Goal: Task Accomplishment & Management: Manage account settings

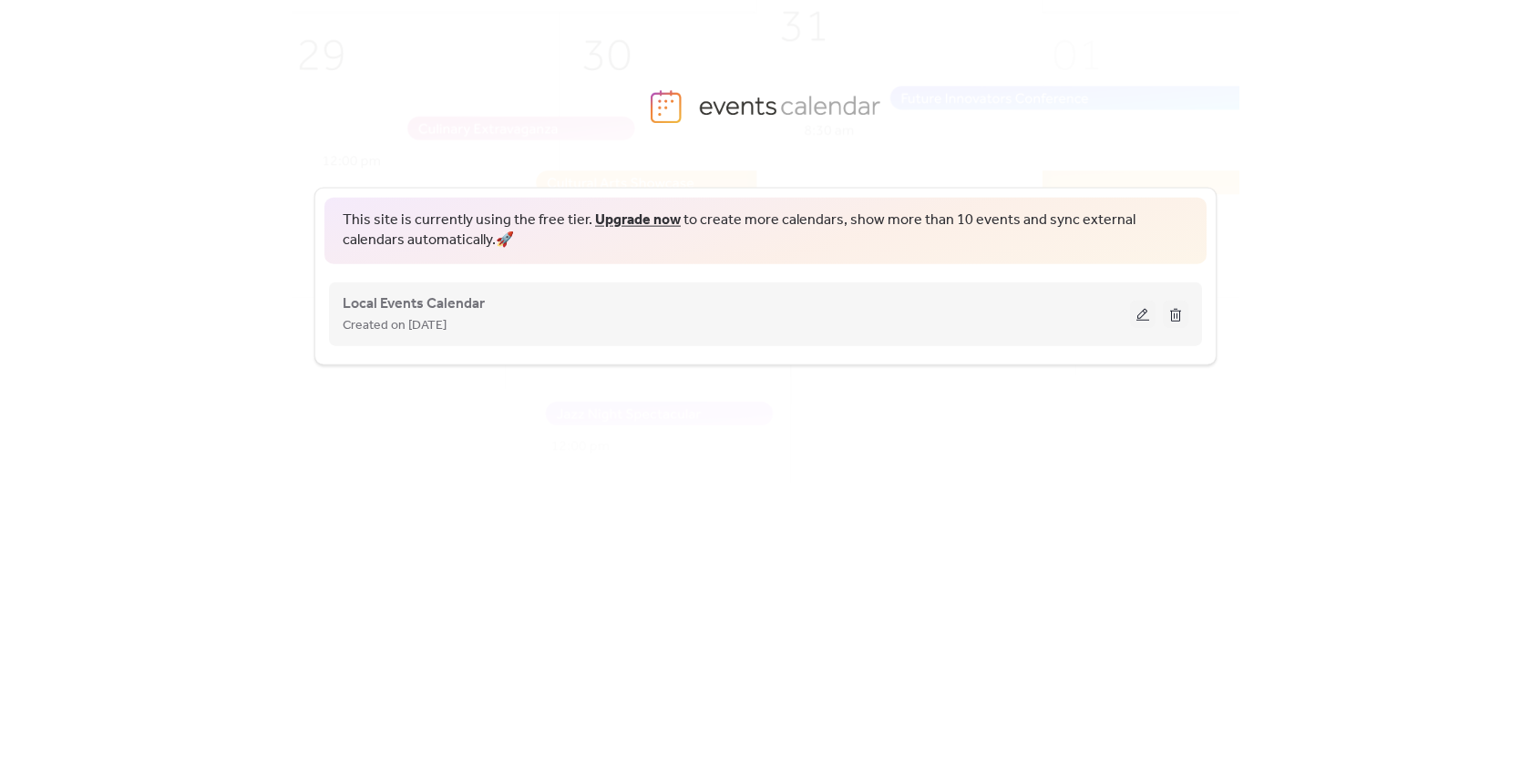
click at [1139, 312] on button at bounding box center [1143, 313] width 26 height 27
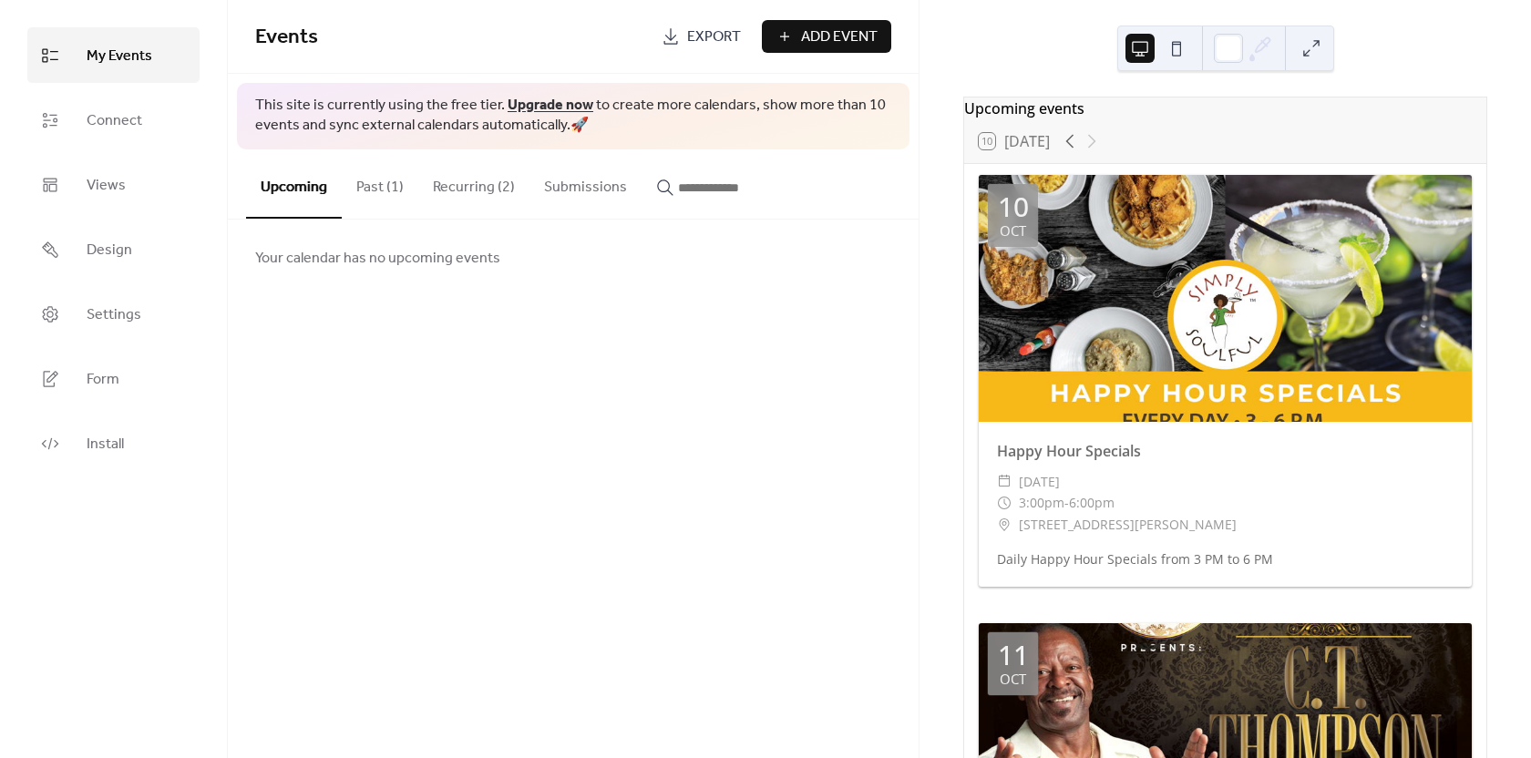
click at [467, 181] on button "Recurring (2)" at bounding box center [473, 182] width 111 height 67
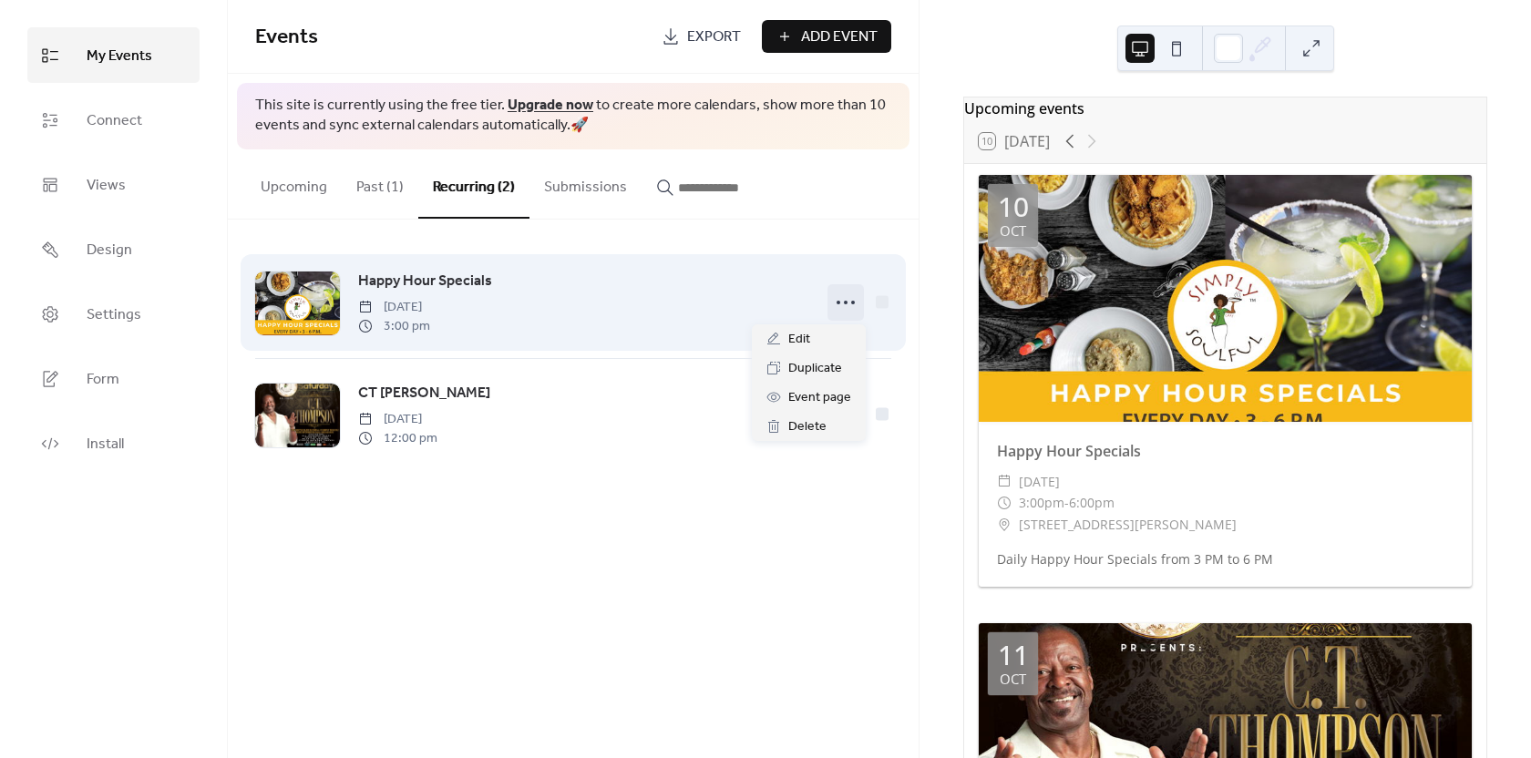
click at [841, 301] on icon at bounding box center [845, 302] width 29 height 29
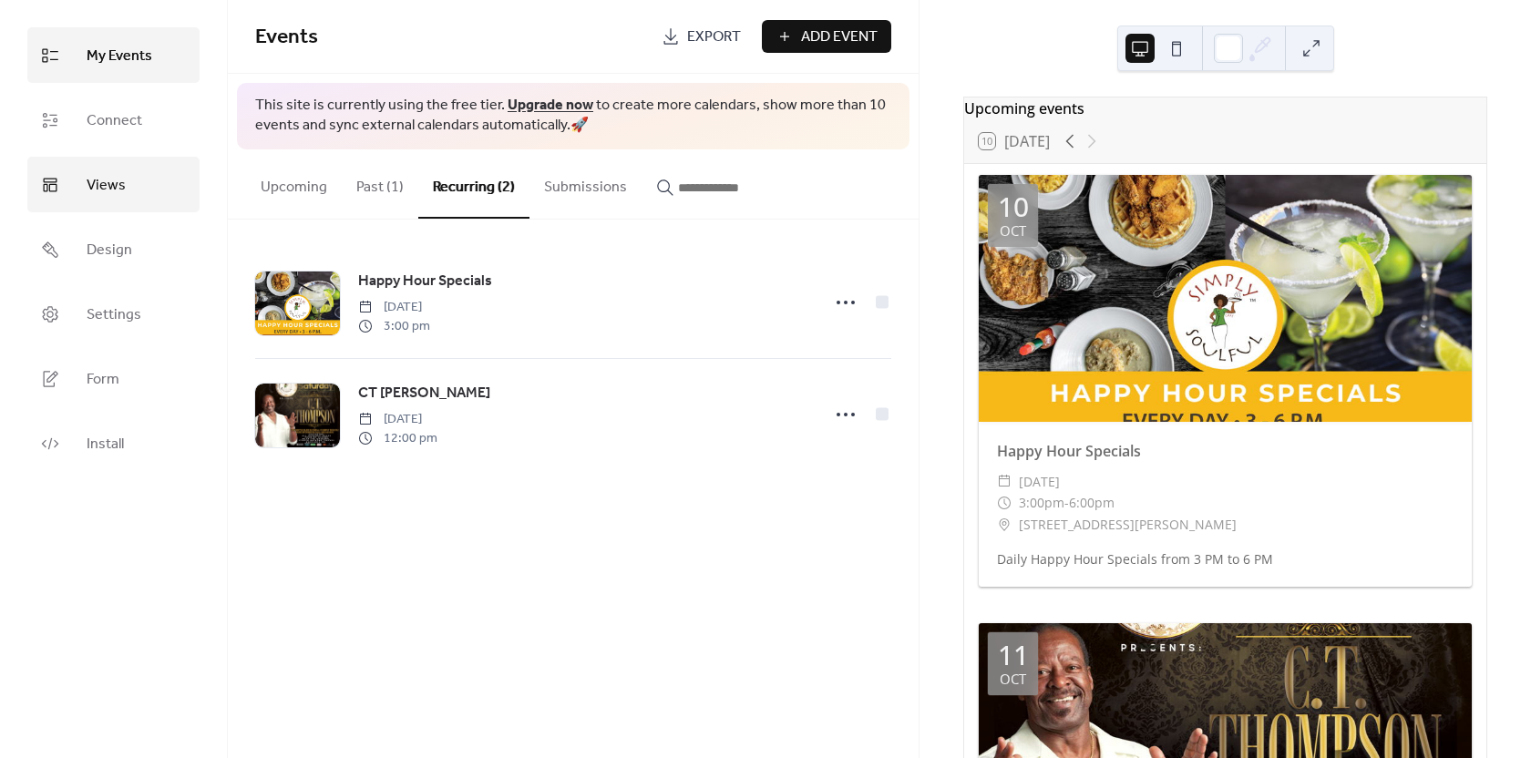
click at [104, 175] on span "Views" at bounding box center [106, 185] width 39 height 28
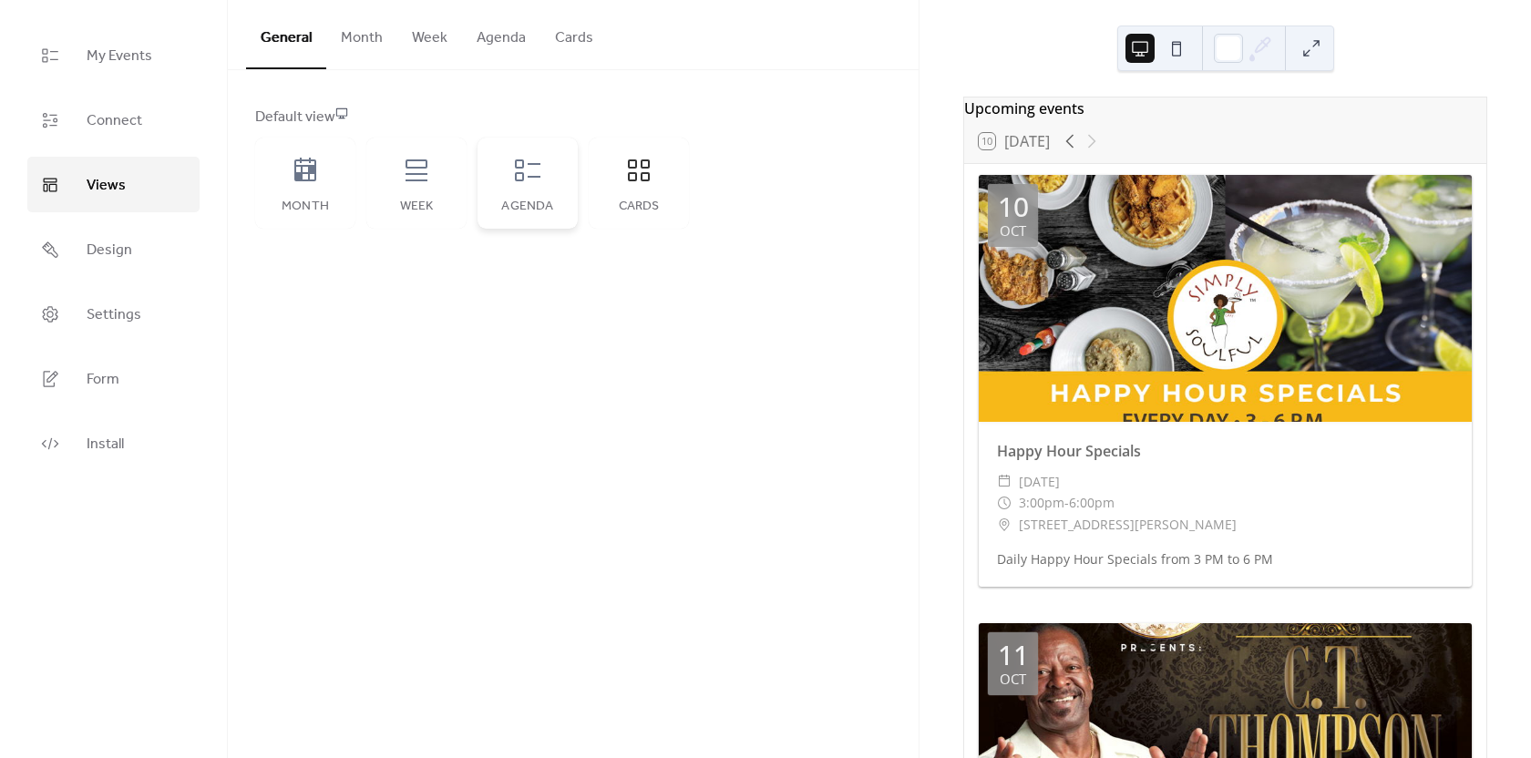
click at [525, 180] on icon at bounding box center [527, 170] width 29 height 29
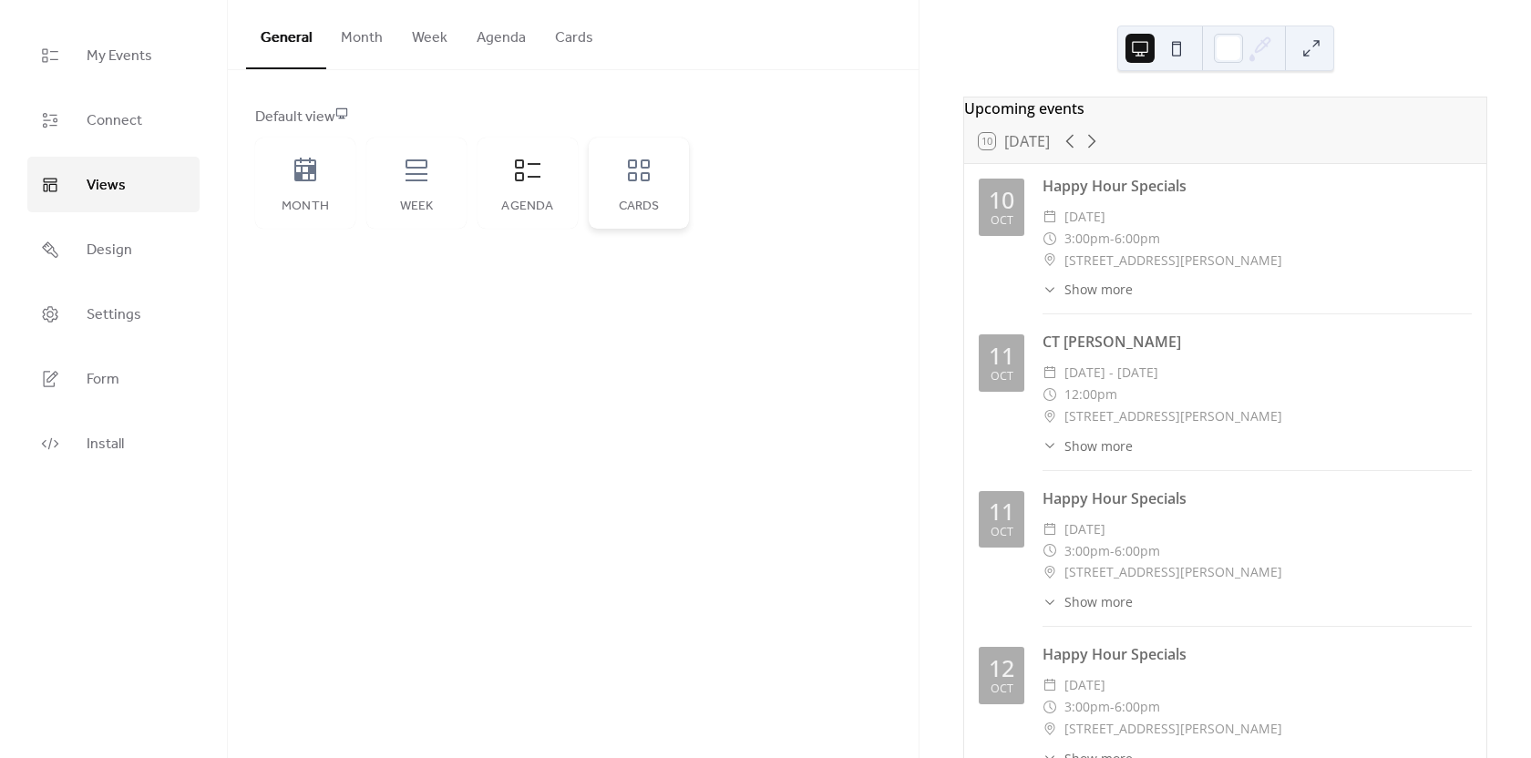
click at [641, 168] on icon at bounding box center [638, 170] width 29 height 29
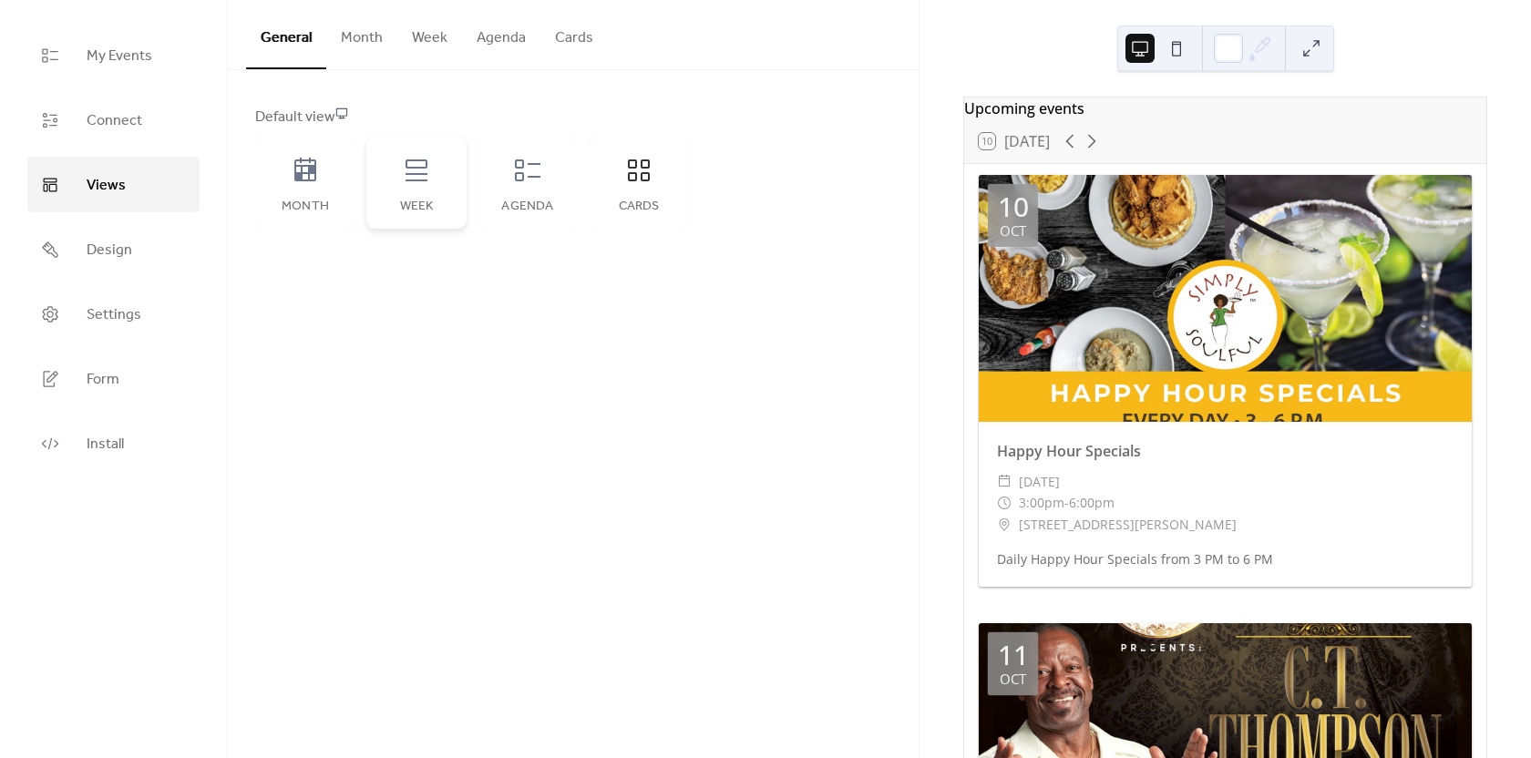
click at [417, 180] on icon at bounding box center [417, 170] width 22 height 22
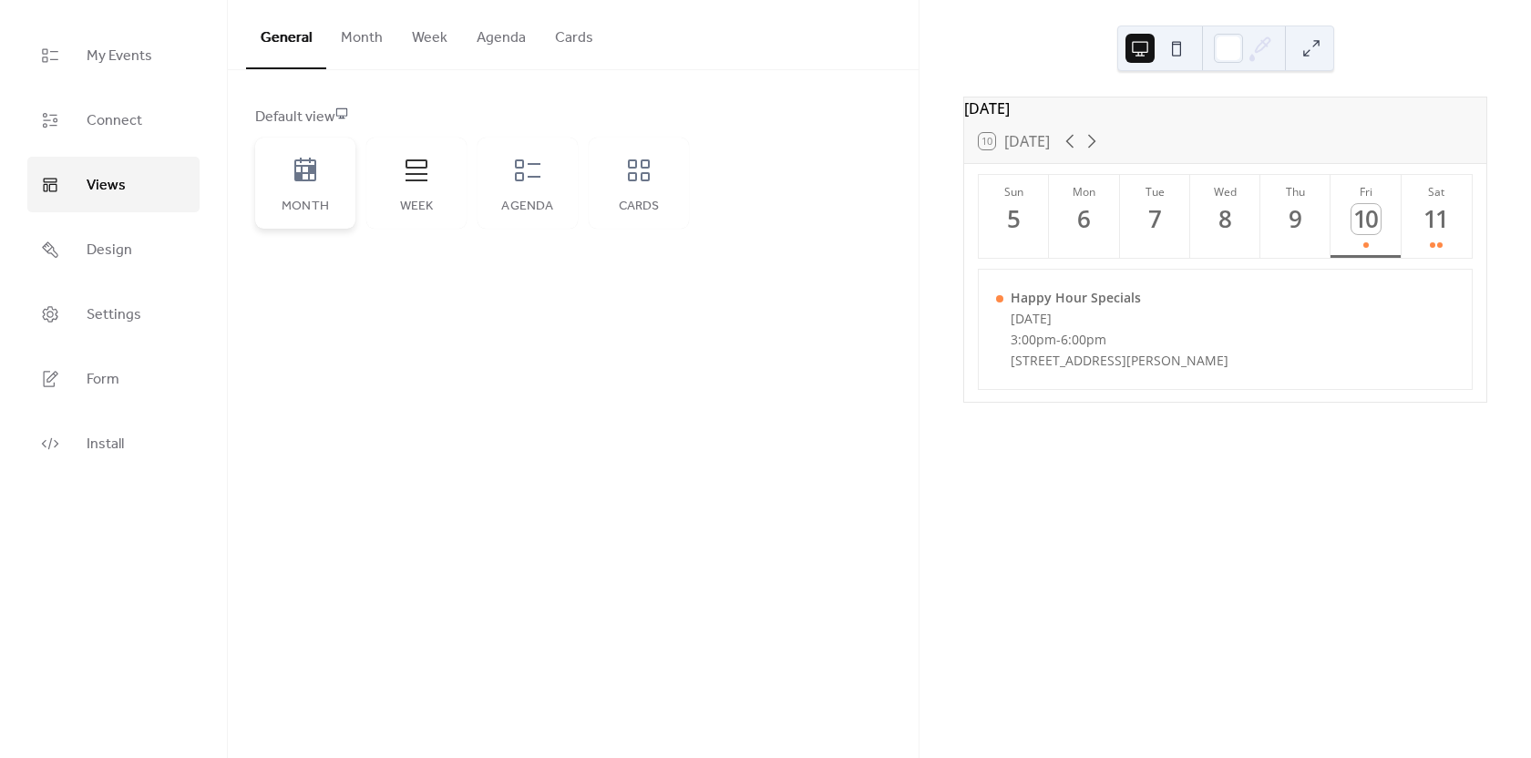
click at [315, 178] on icon at bounding box center [305, 170] width 22 height 24
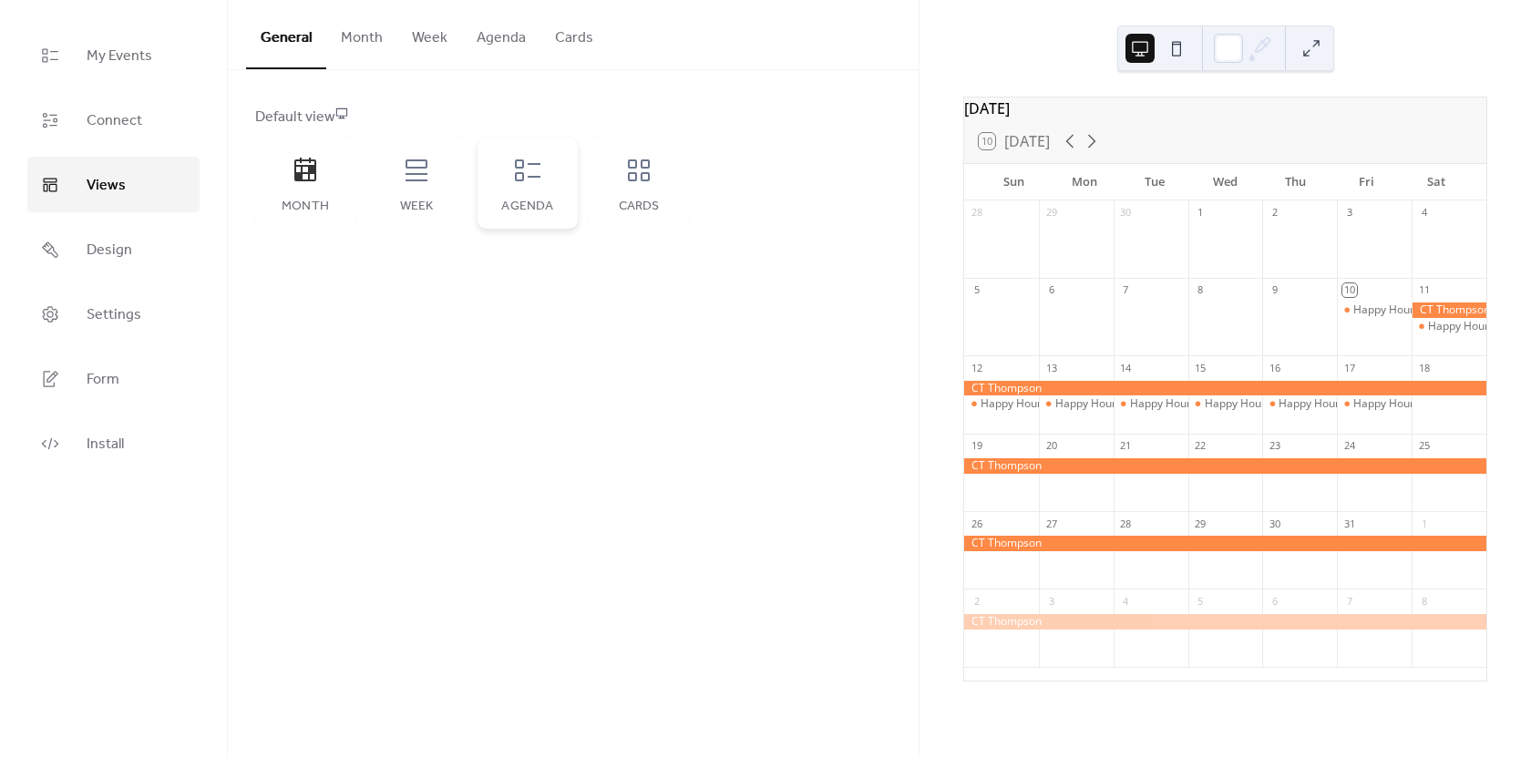
click at [508, 162] on div "Agenda" at bounding box center [528, 183] width 100 height 91
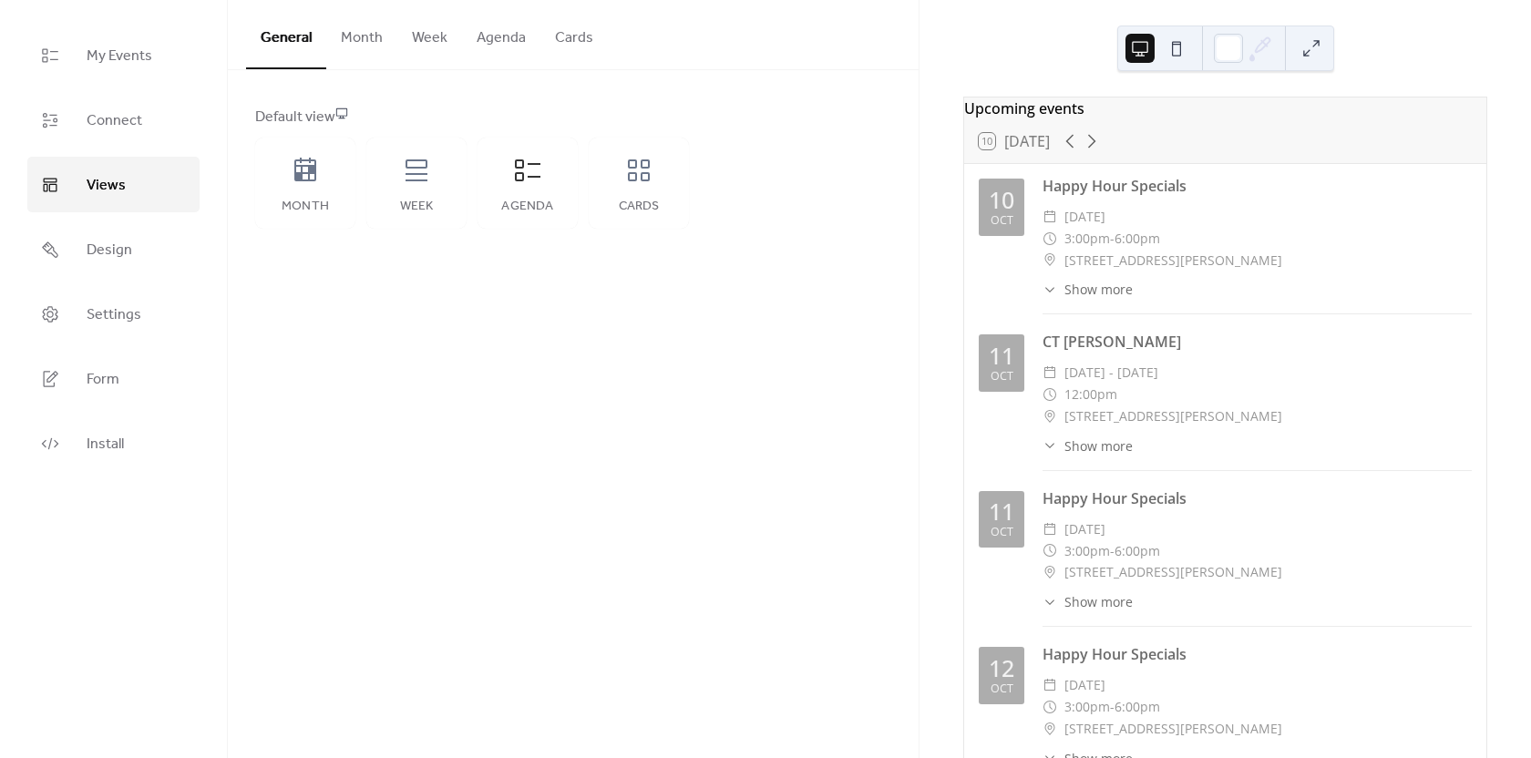
click at [1108, 299] on span "Show more" at bounding box center [1098, 289] width 68 height 19
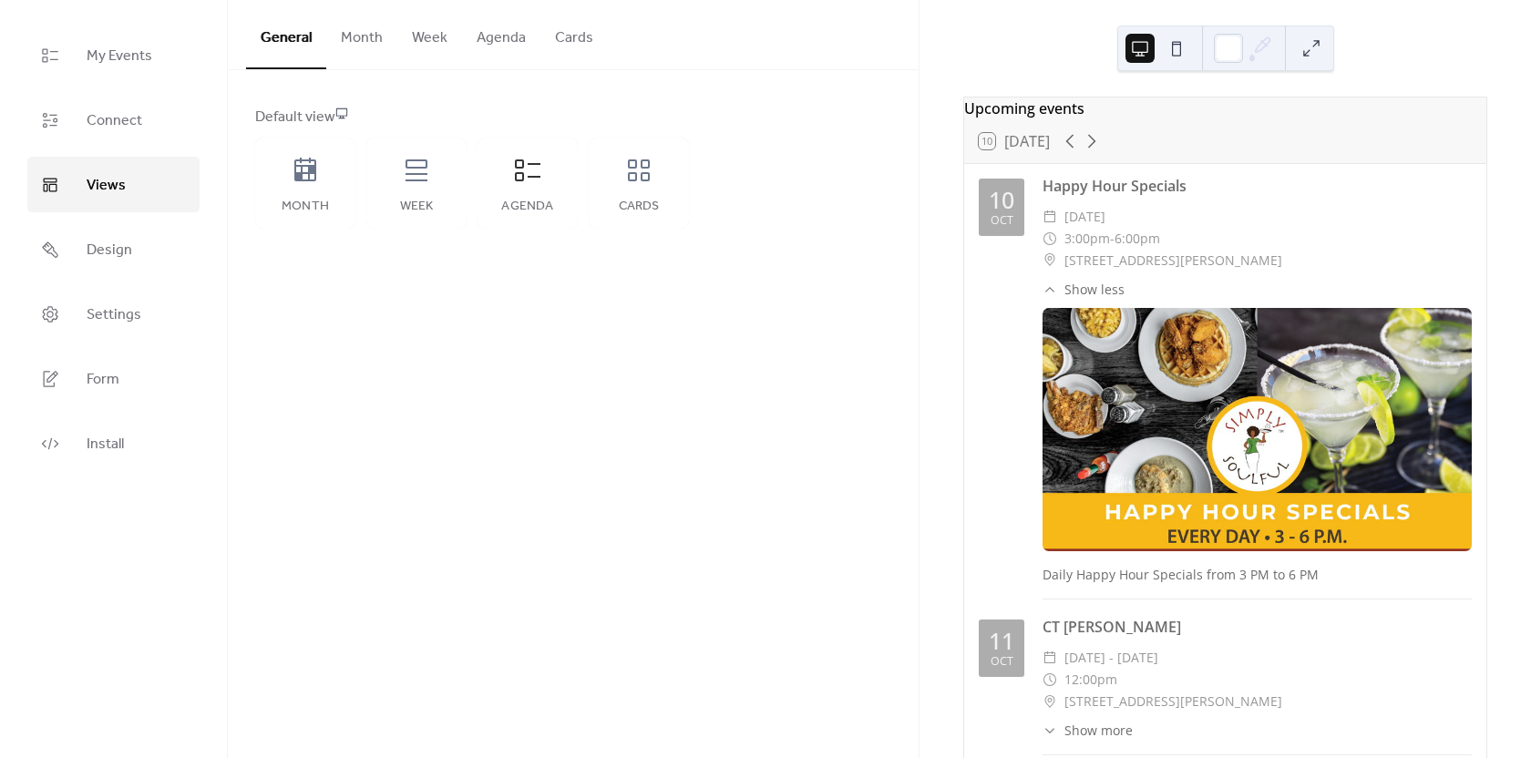
click at [1051, 293] on icon at bounding box center [1050, 290] width 15 height 15
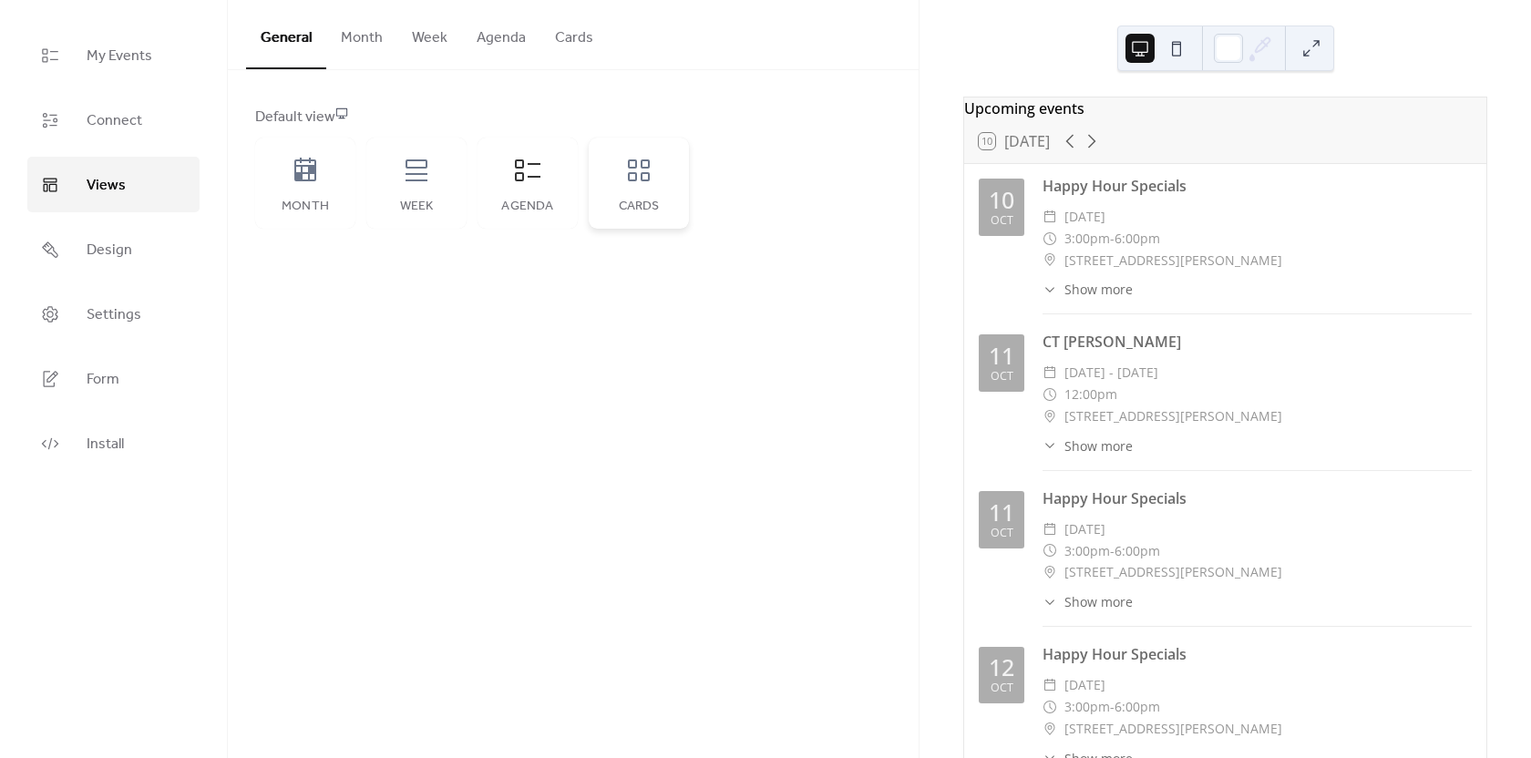
click at [627, 181] on icon at bounding box center [638, 170] width 29 height 29
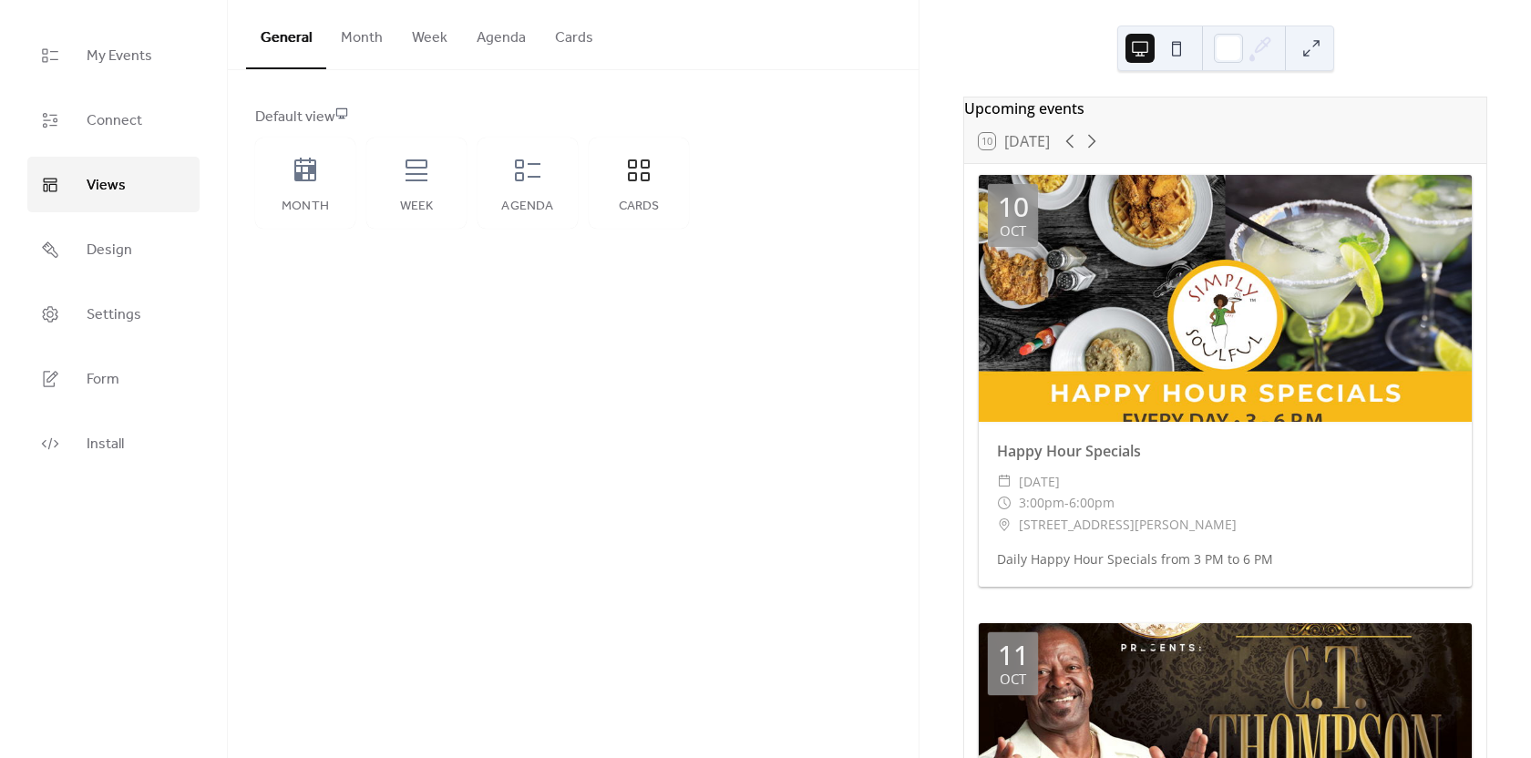
click at [369, 29] on button "Month" at bounding box center [361, 33] width 71 height 67
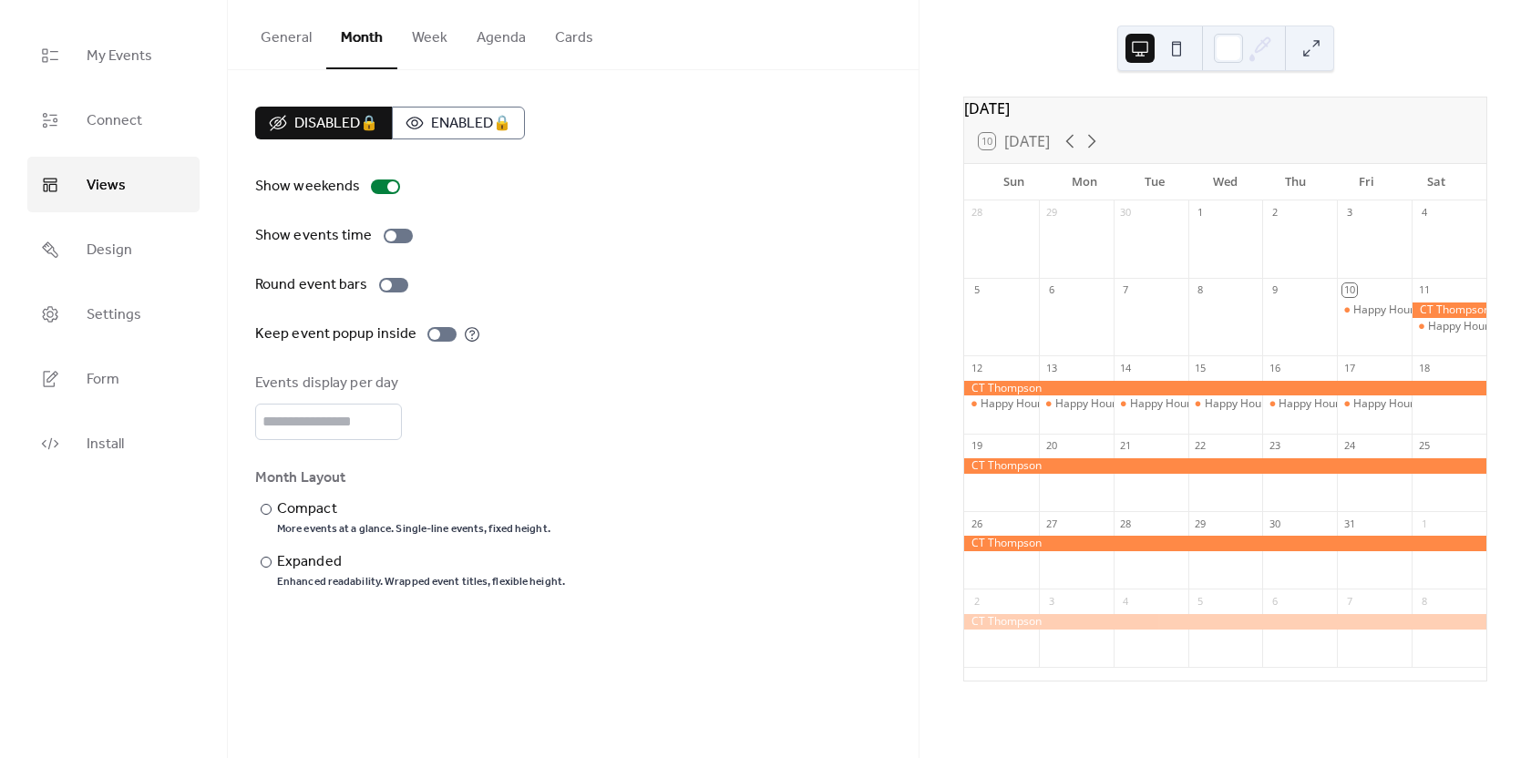
click at [432, 41] on button "Week" at bounding box center [429, 33] width 65 height 67
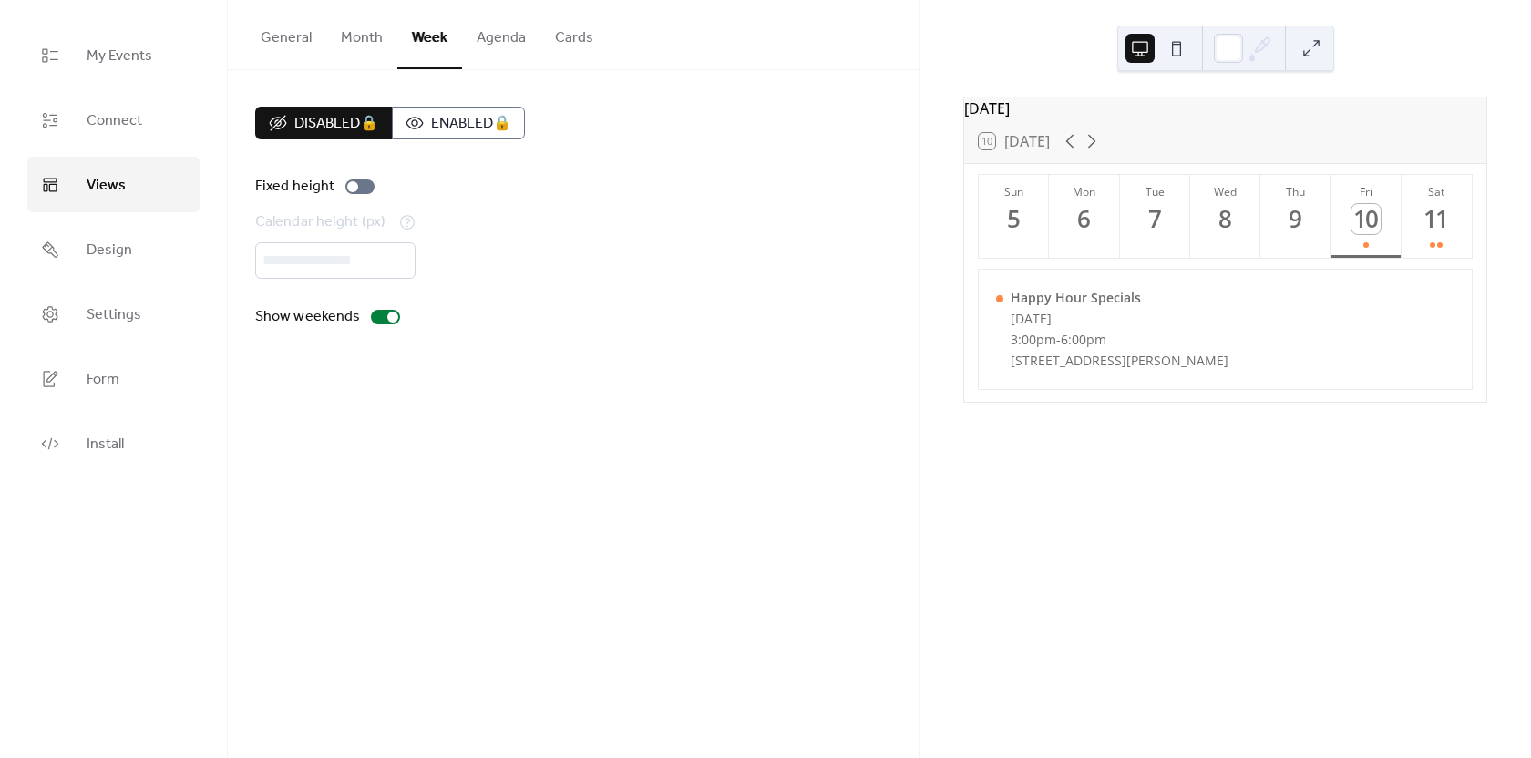
click at [482, 36] on button "Agenda" at bounding box center [501, 33] width 78 height 67
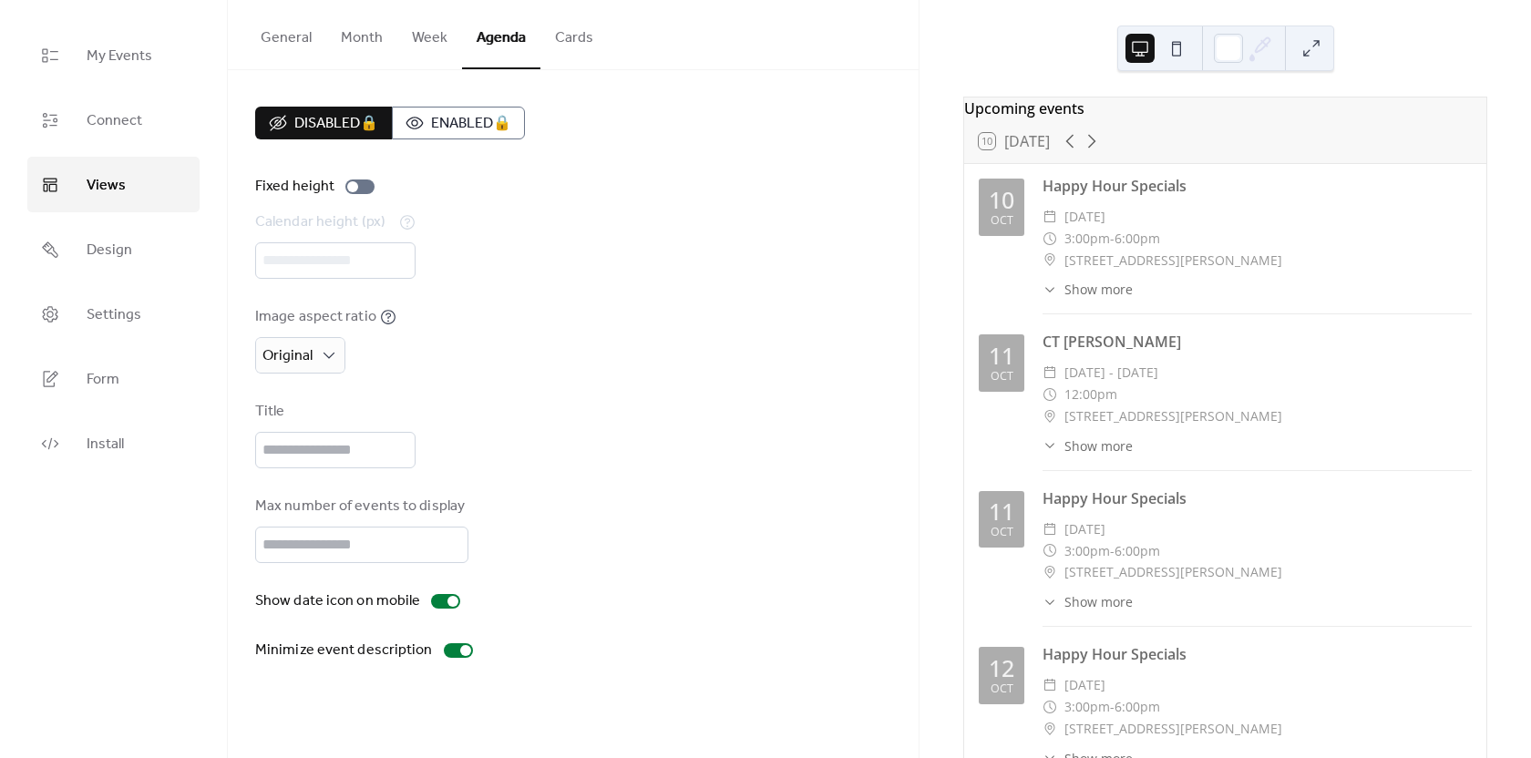
click at [572, 36] on button "Cards" at bounding box center [573, 33] width 67 height 67
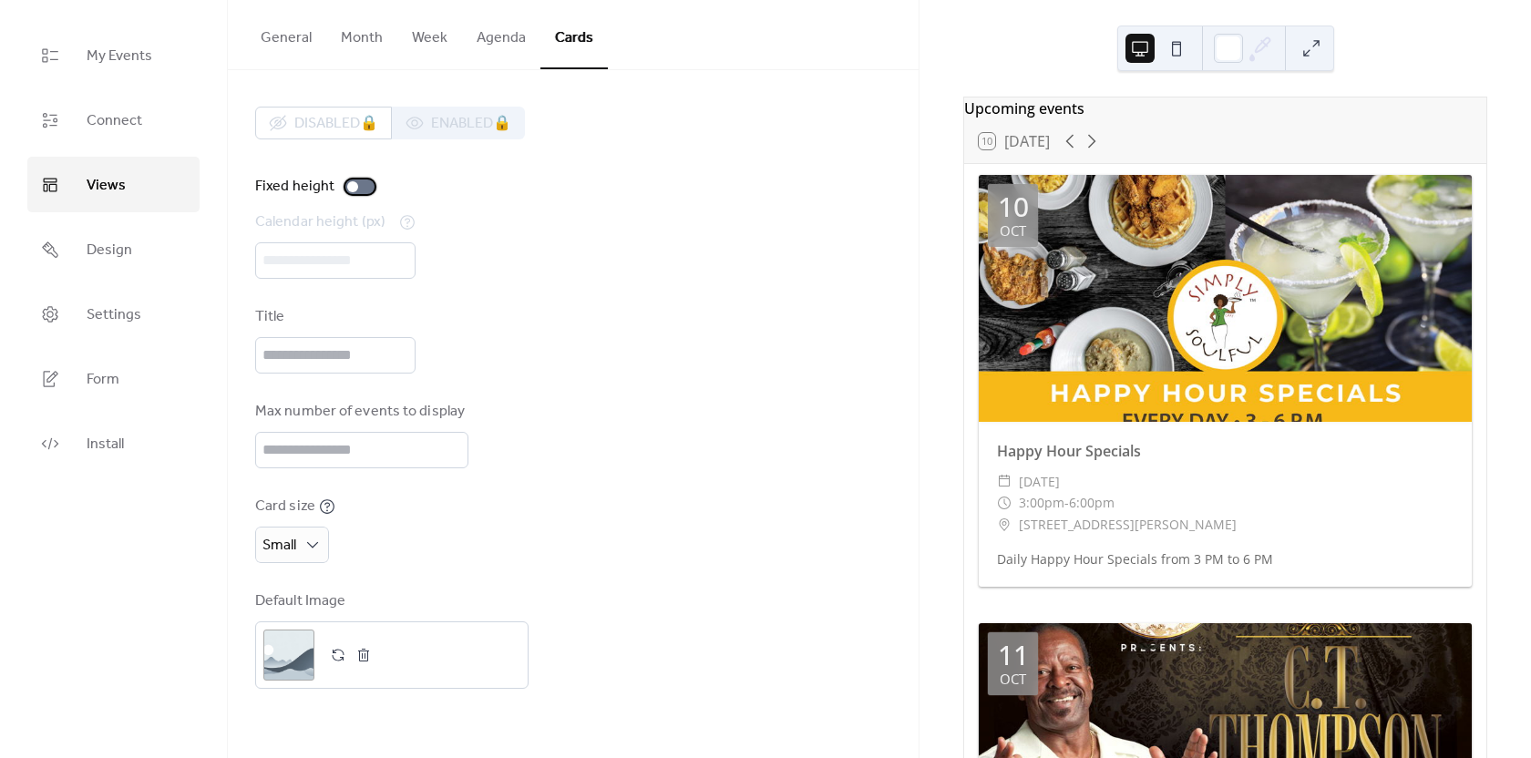
click at [363, 184] on div at bounding box center [359, 187] width 29 height 15
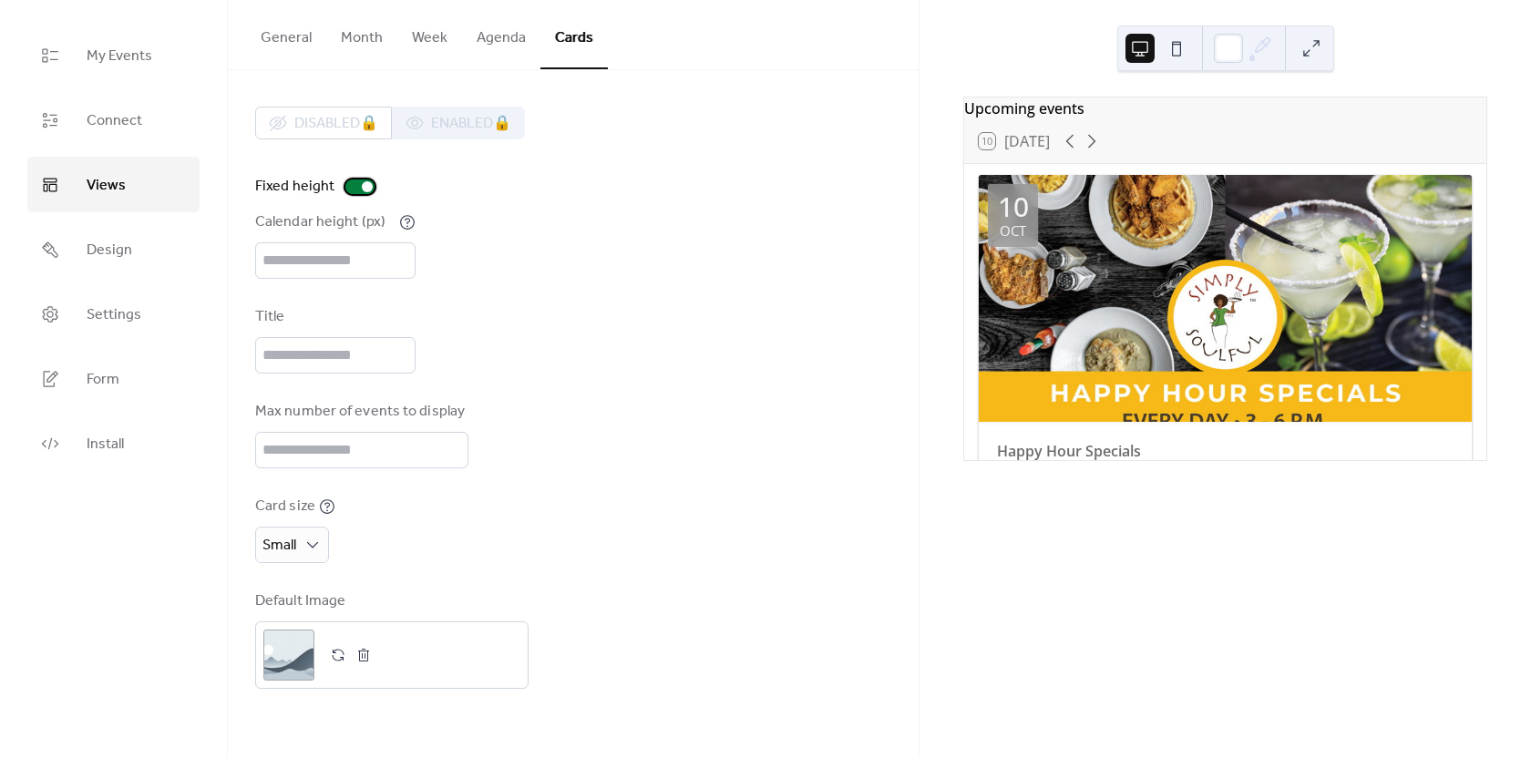
click at [348, 182] on div at bounding box center [359, 187] width 29 height 15
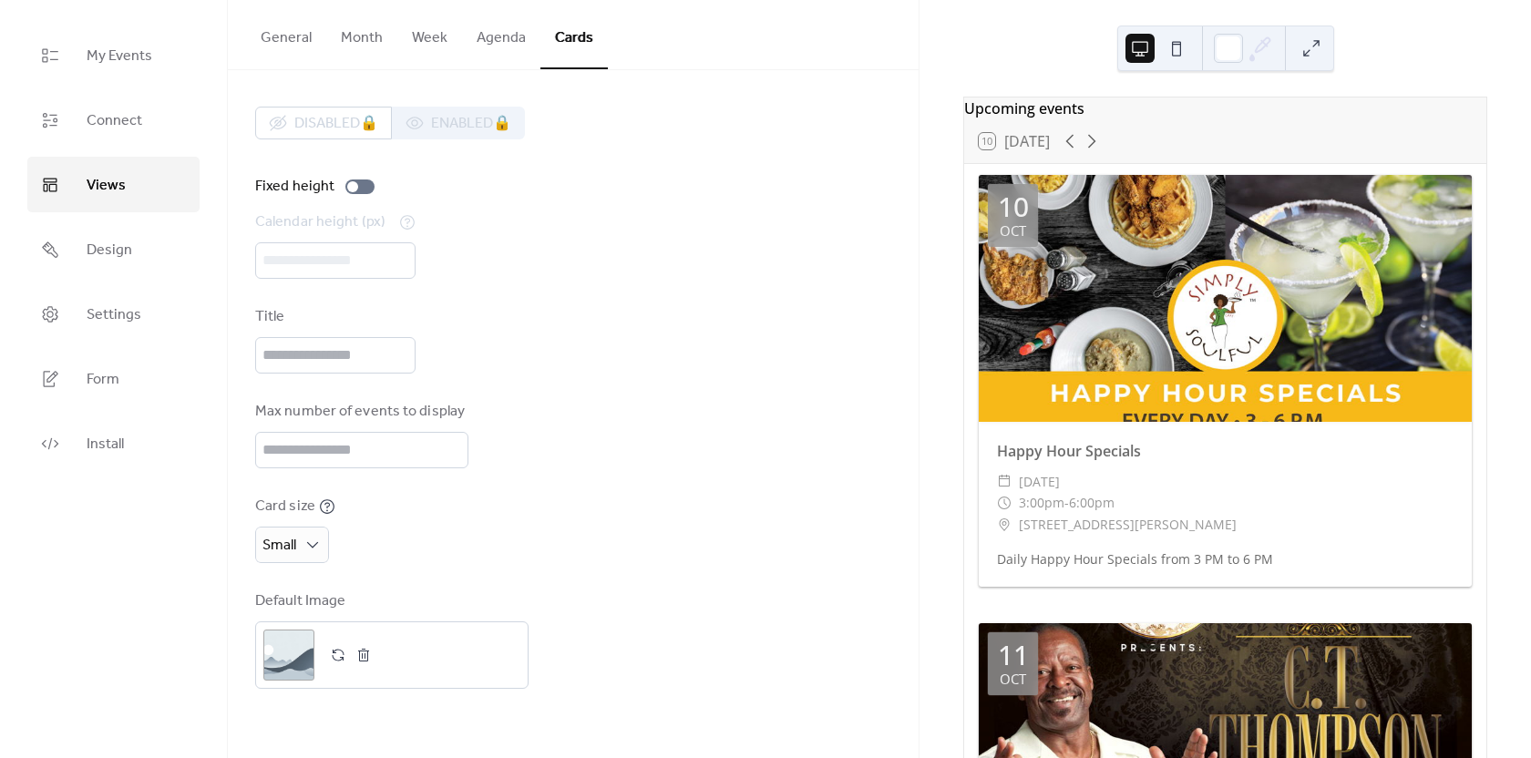
click at [329, 251] on div "Calendar height (px) ***" at bounding box center [573, 244] width 636 height 67
click at [301, 659] on span "Medium" at bounding box center [296, 659] width 53 height 22
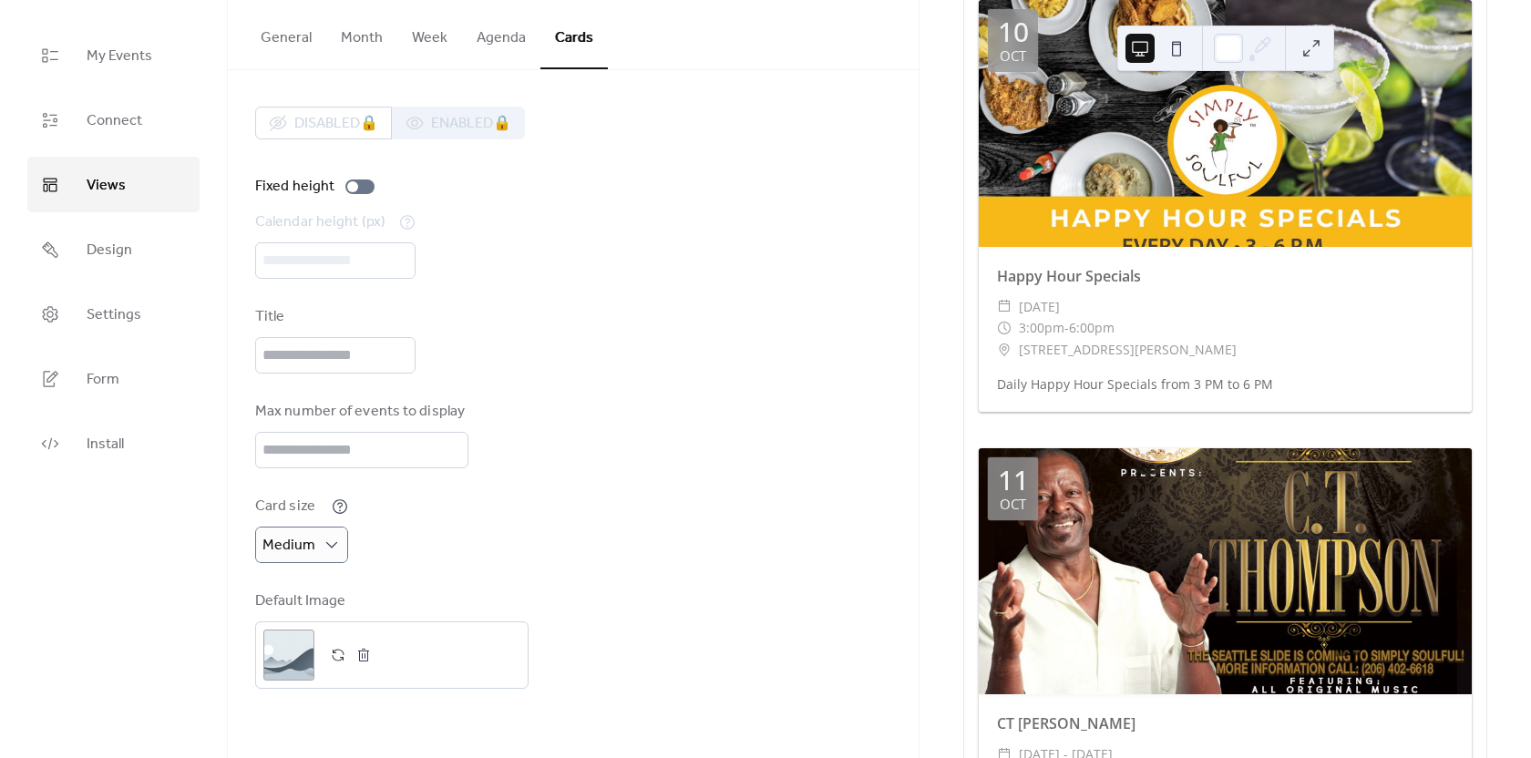
scroll to position [182, 0]
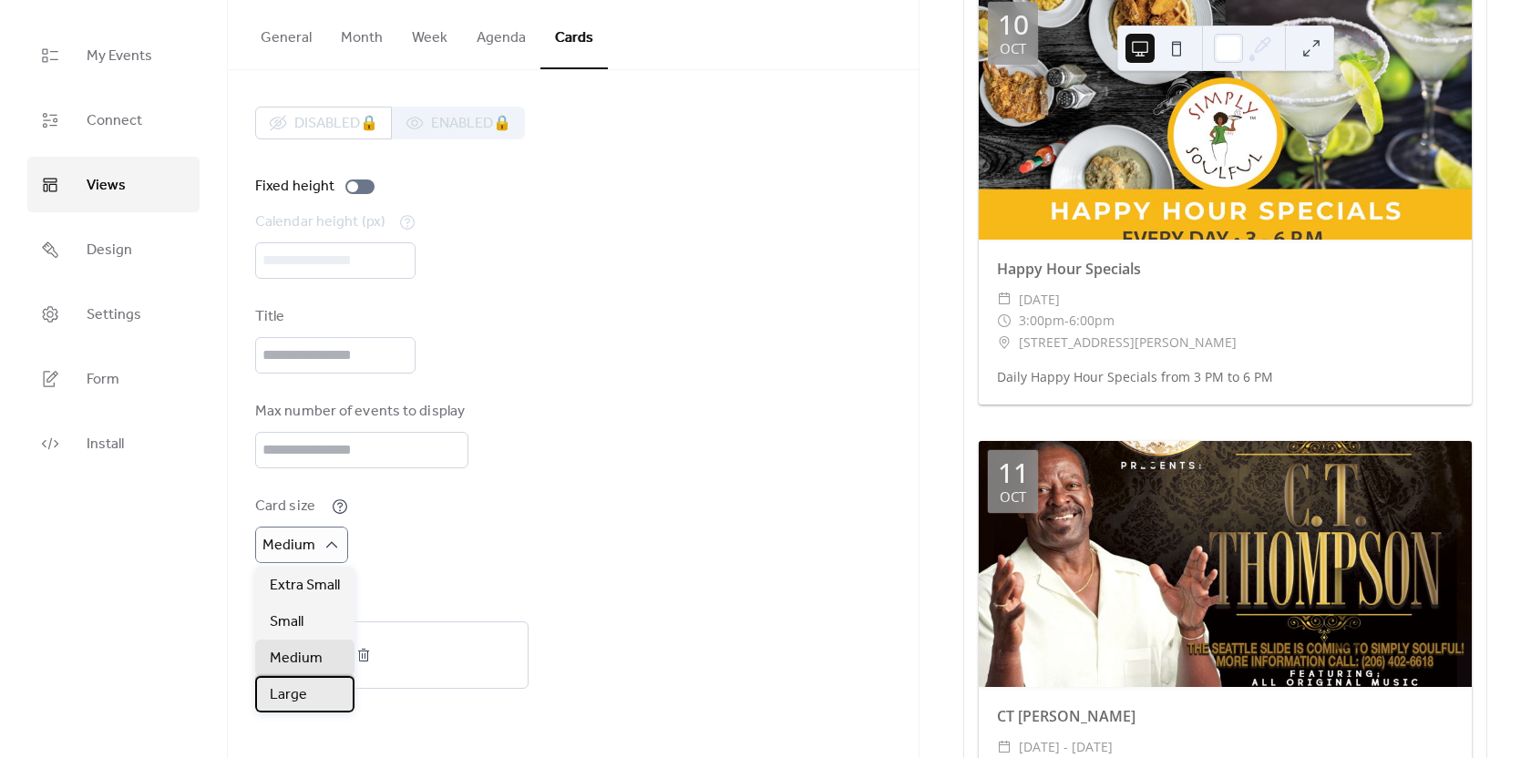
click at [307, 698] on div "Large" at bounding box center [304, 694] width 99 height 36
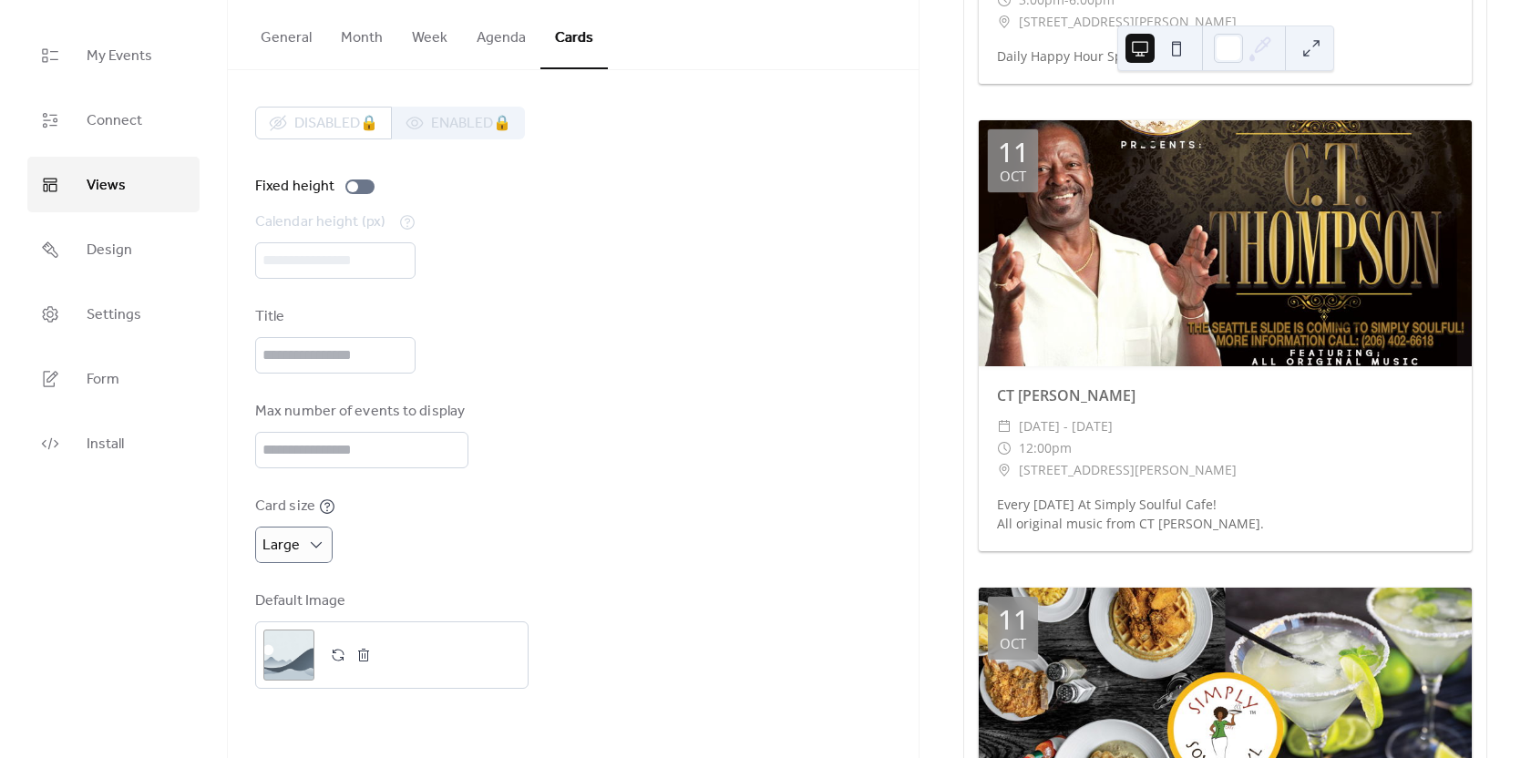
scroll to position [547, 0]
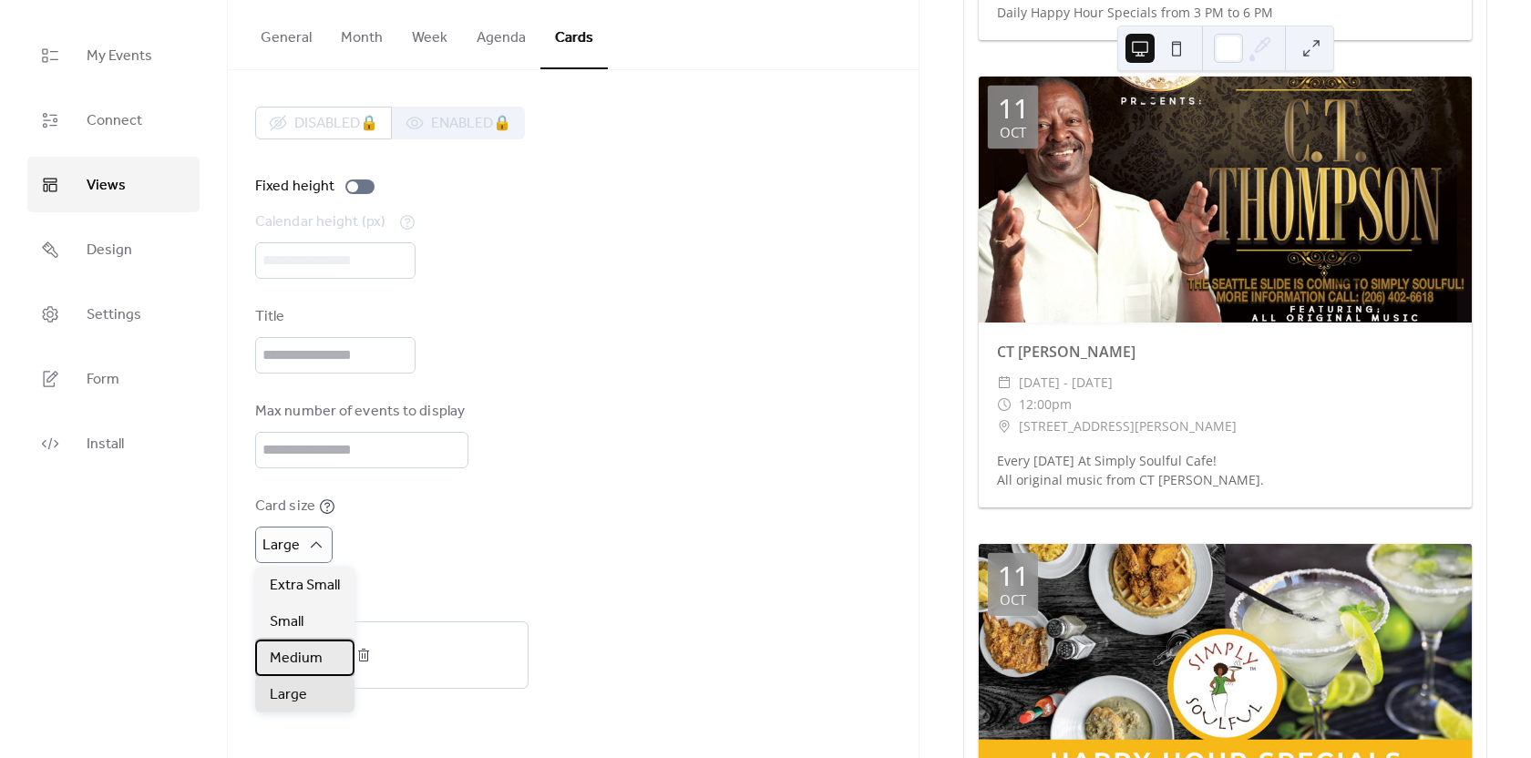
click at [298, 657] on span "Medium" at bounding box center [296, 659] width 53 height 22
click at [695, 553] on div "Card size Medium" at bounding box center [573, 529] width 636 height 67
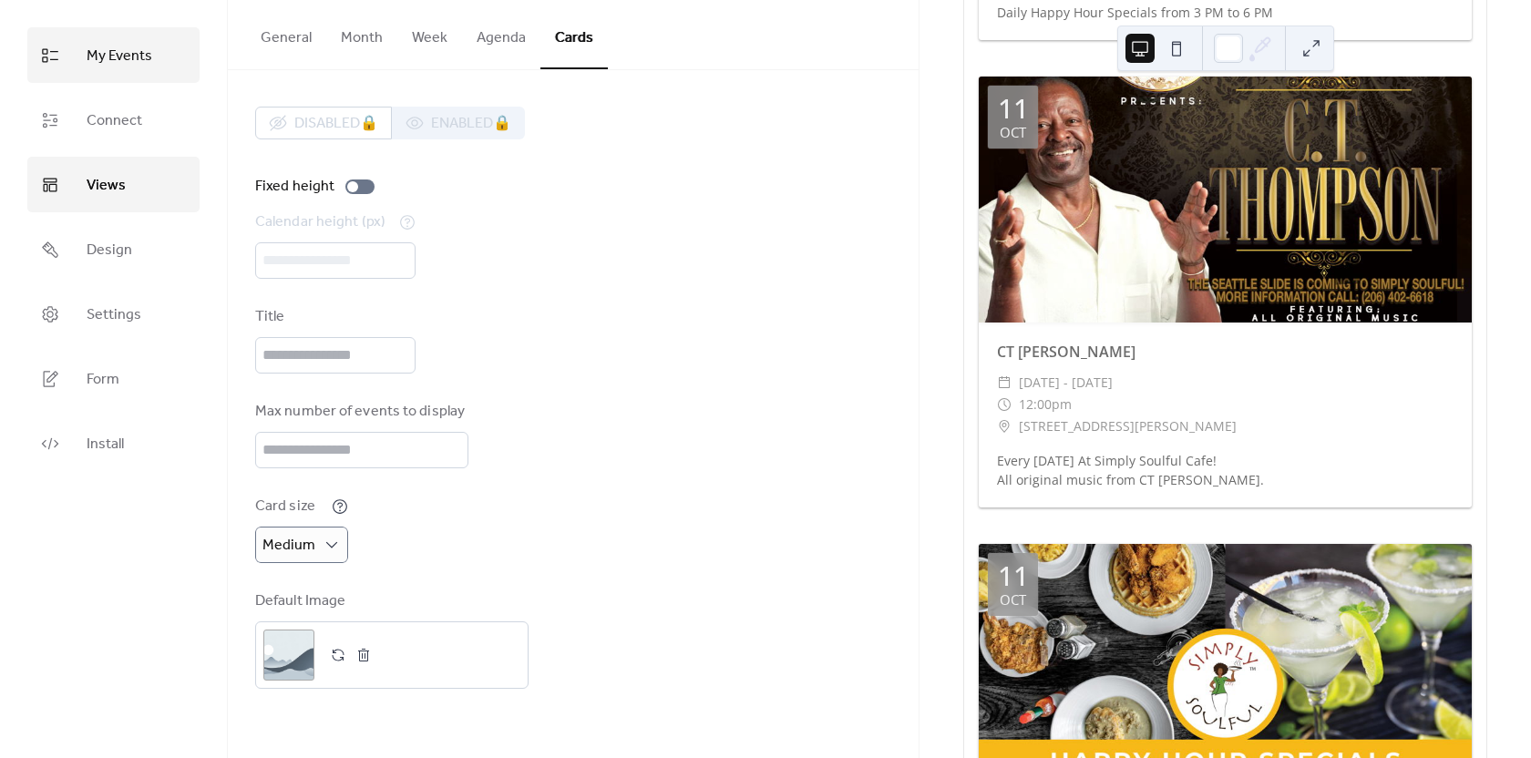
click at [121, 58] on span "My Events" at bounding box center [120, 56] width 66 height 28
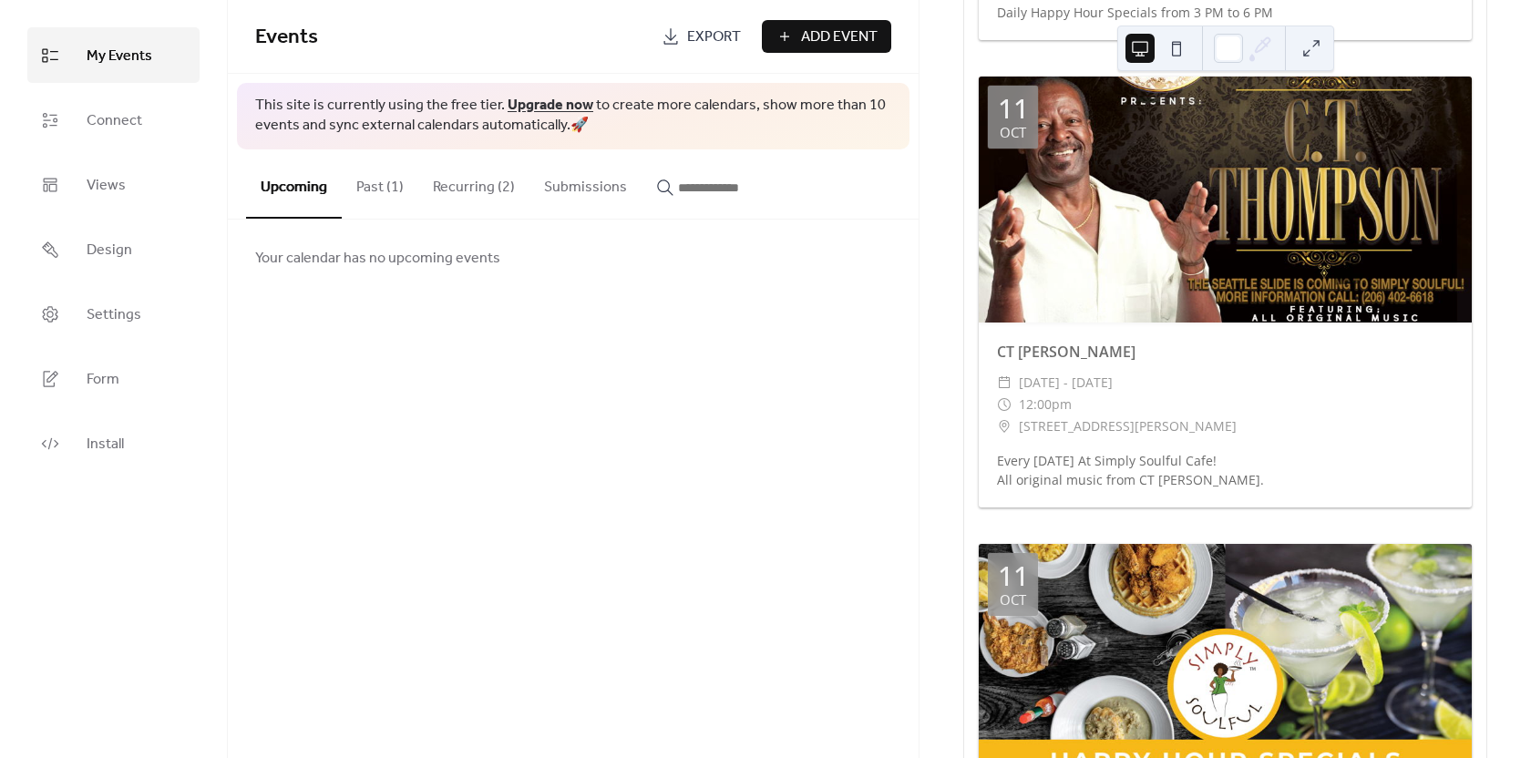
click at [485, 188] on button "Recurring (2)" at bounding box center [473, 182] width 111 height 67
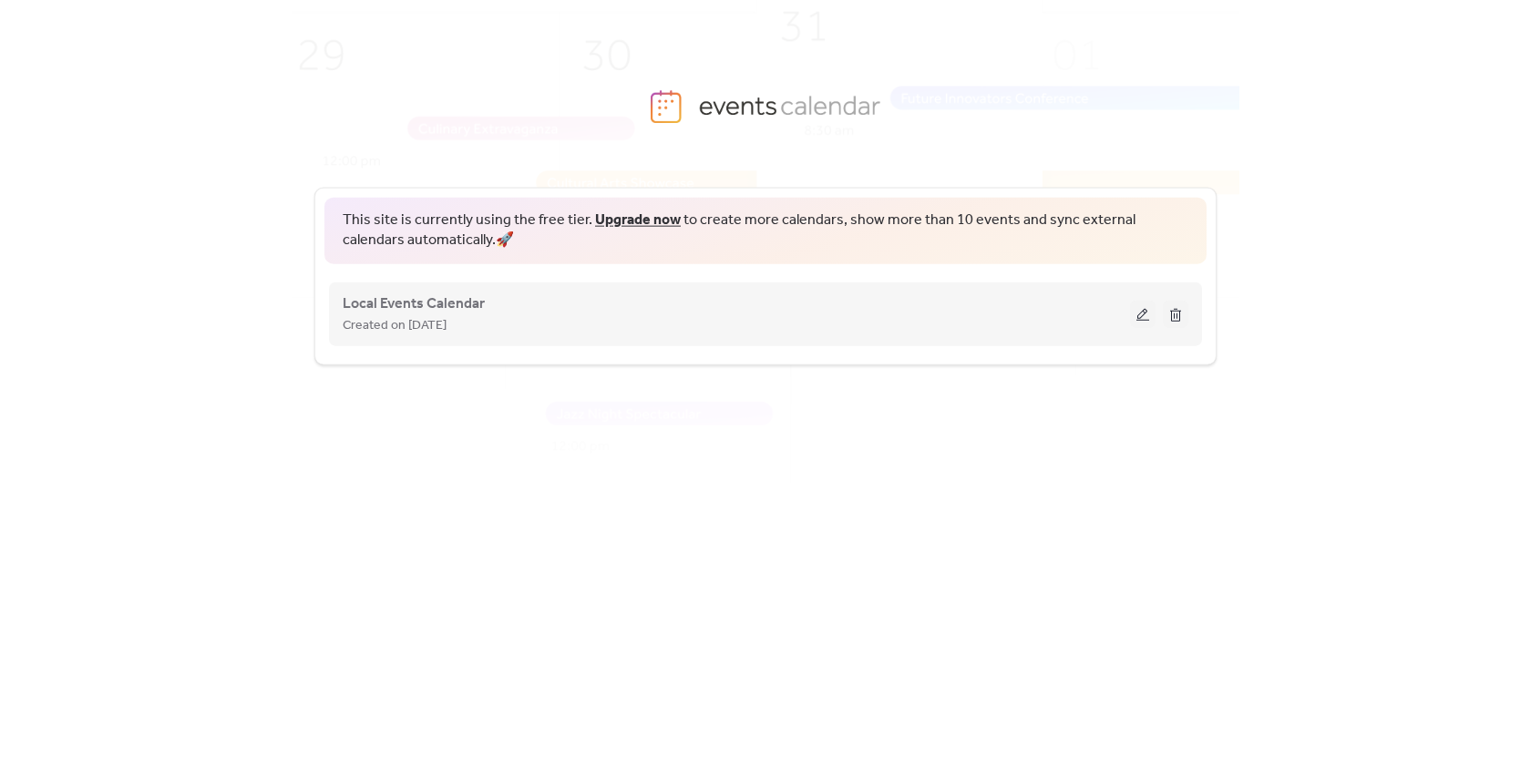
click at [1141, 316] on button at bounding box center [1143, 313] width 26 height 27
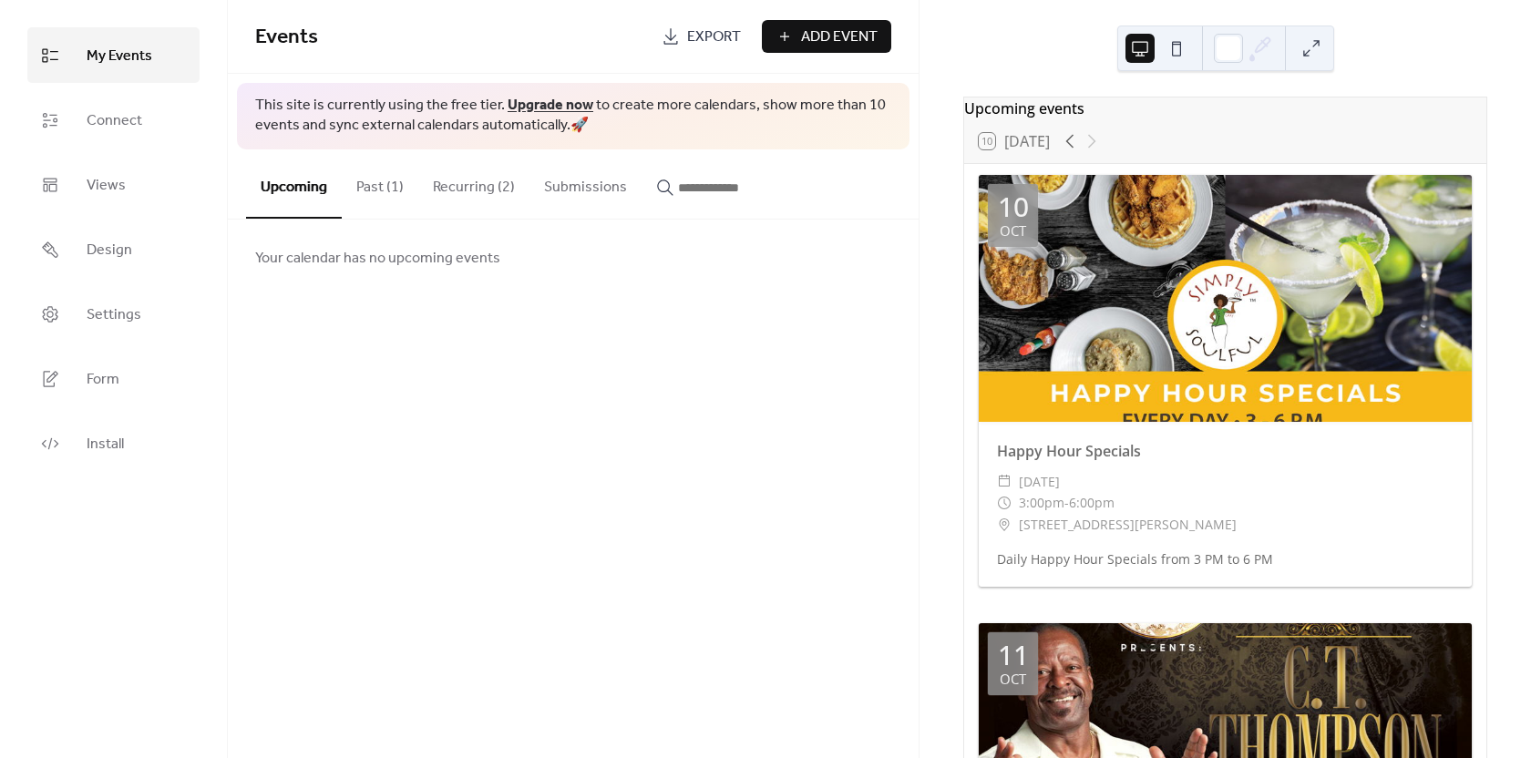
click at [484, 186] on button "Recurring (2)" at bounding box center [473, 182] width 111 height 67
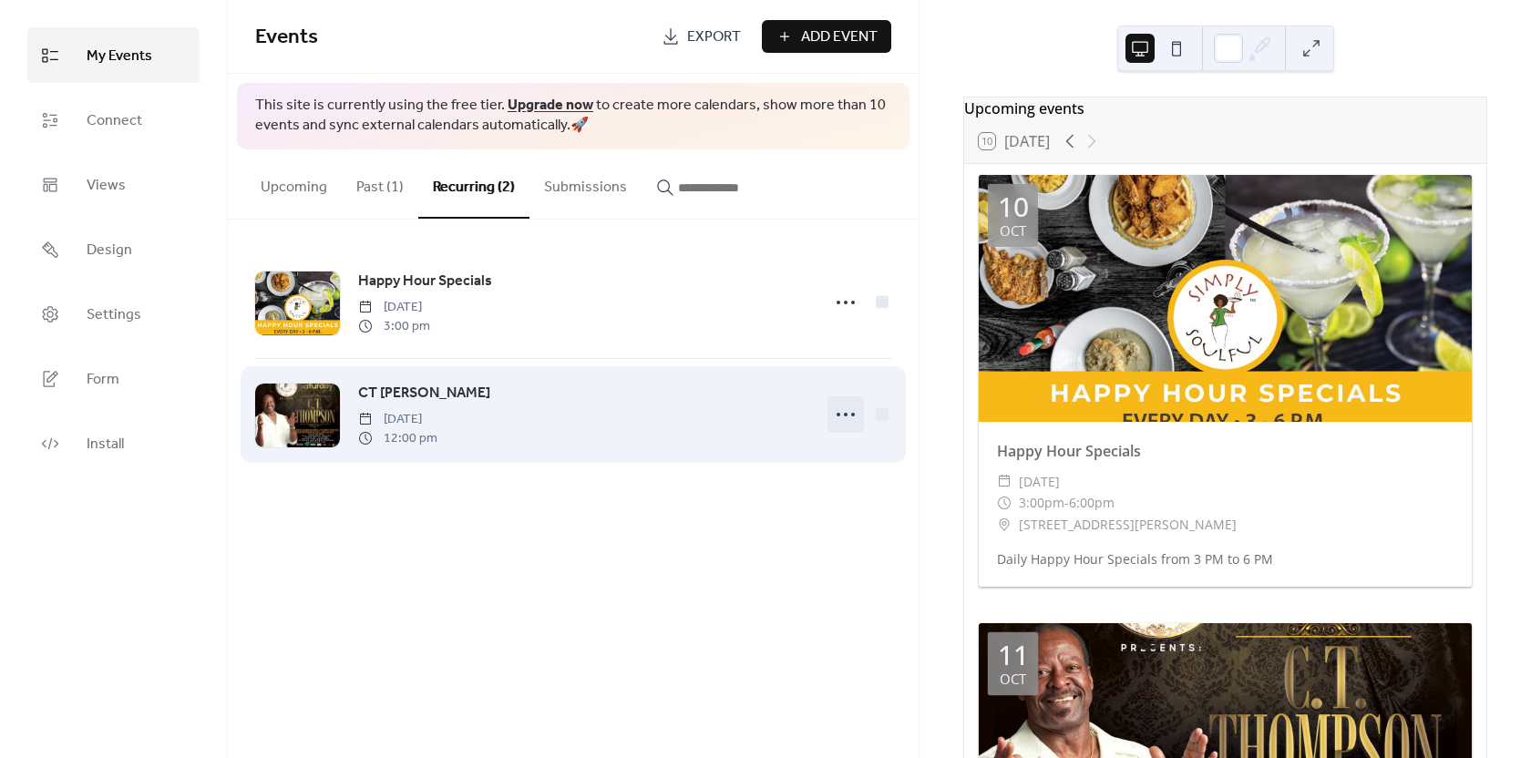
click at [847, 416] on circle at bounding box center [846, 415] width 4 height 4
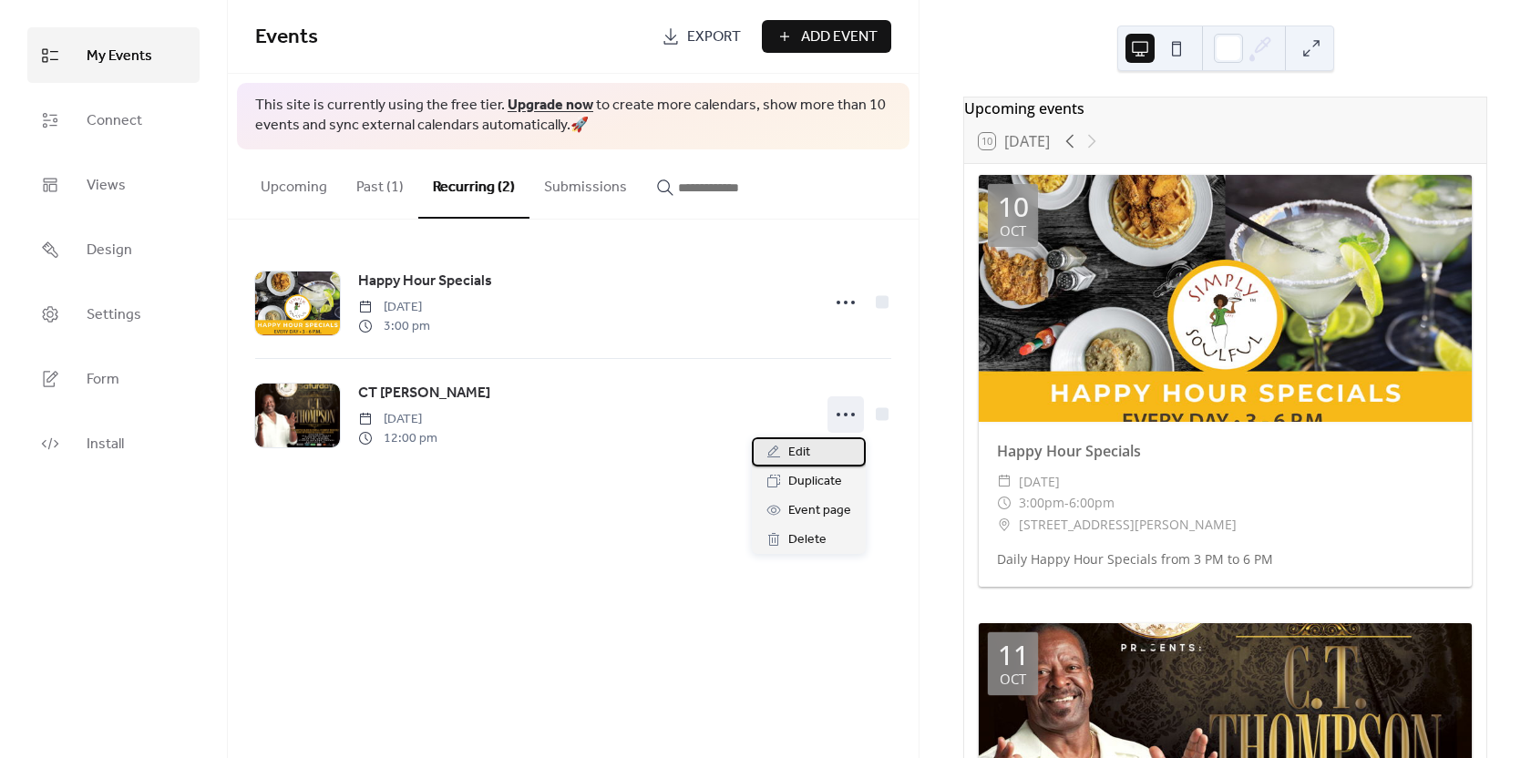
click at [805, 450] on span "Edit" at bounding box center [799, 453] width 22 height 22
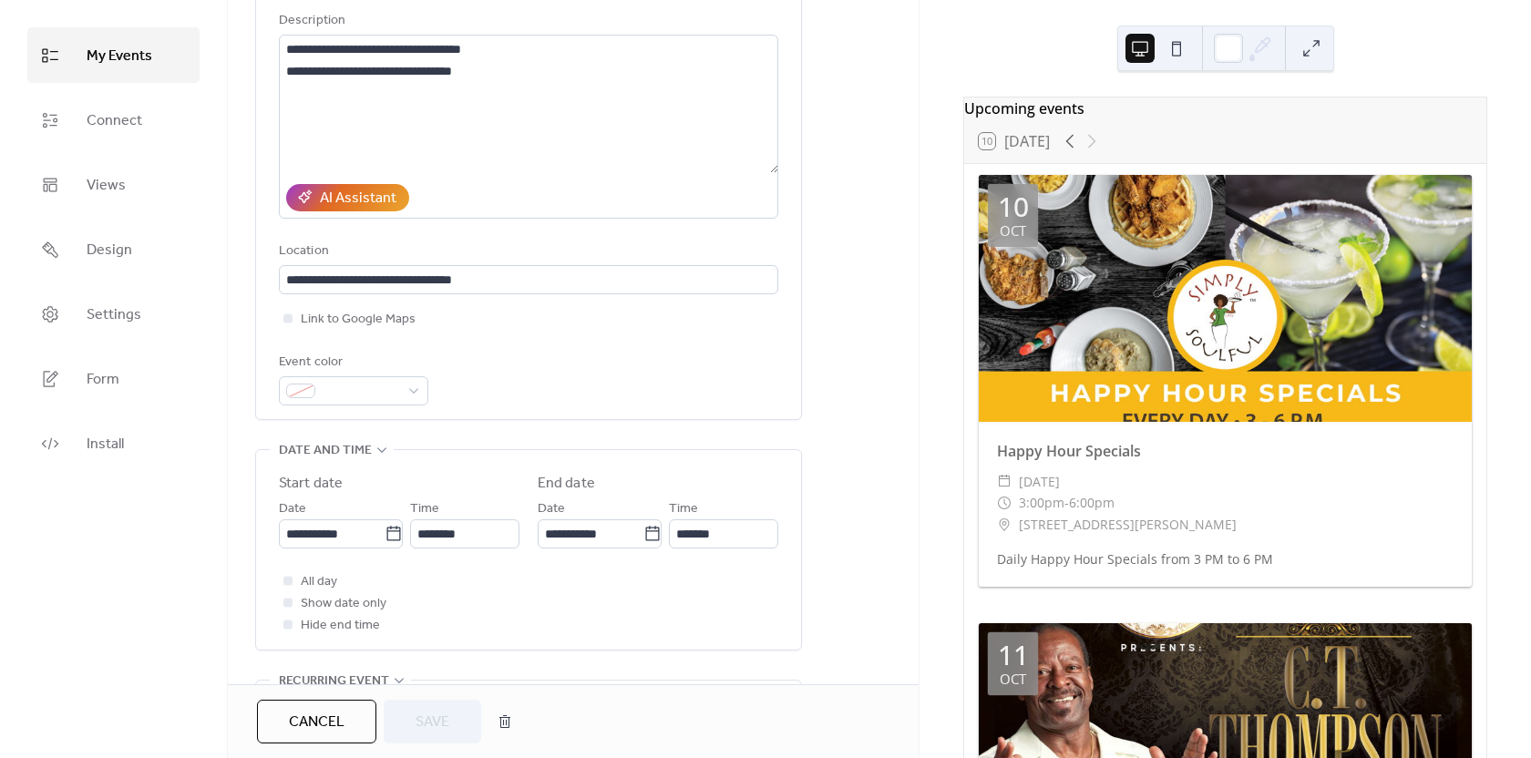
scroll to position [273, 0]
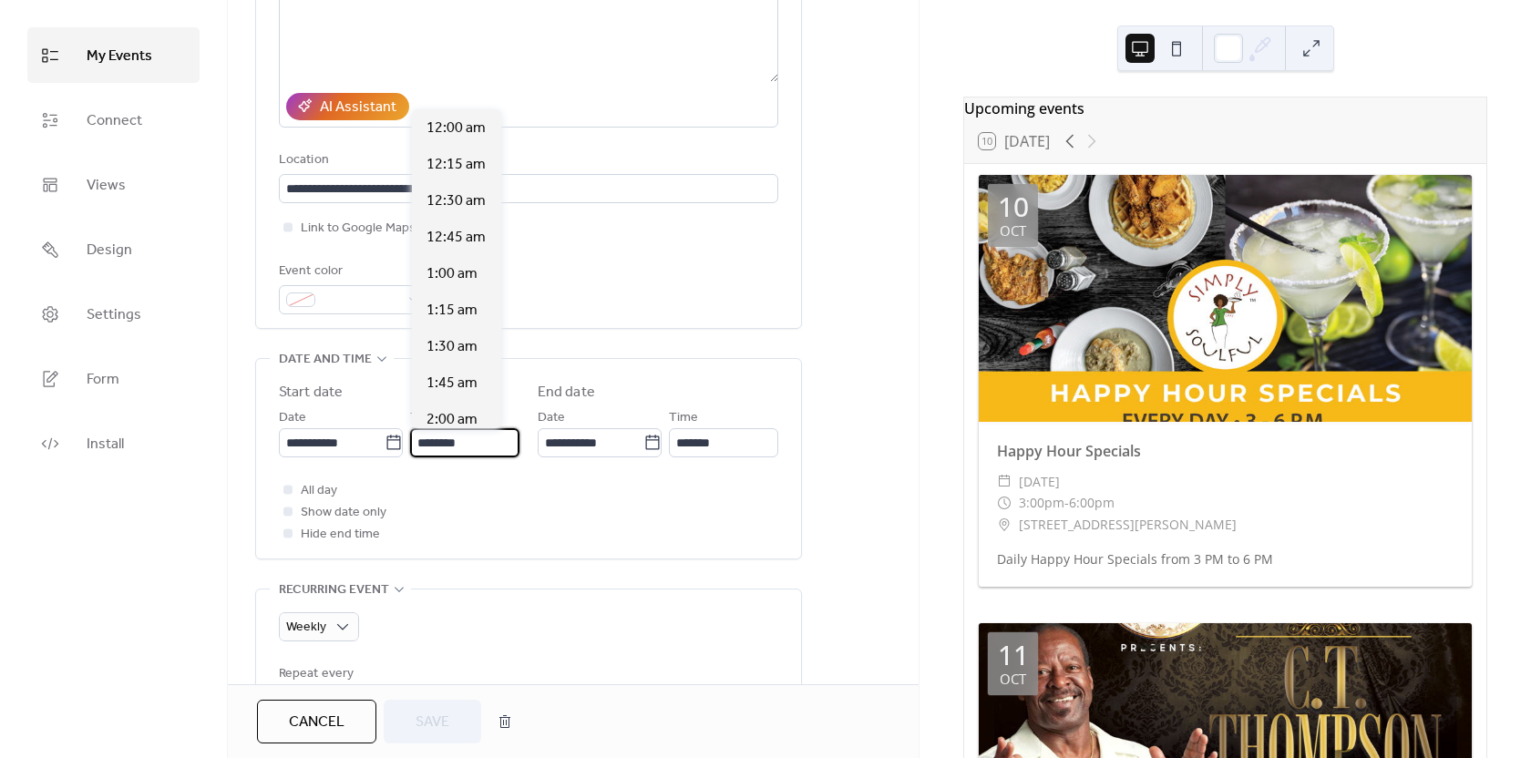
click at [484, 447] on input "********" at bounding box center [464, 442] width 109 height 29
click at [457, 276] on span "6:00 pm" at bounding box center [453, 274] width 52 height 22
type input "*******"
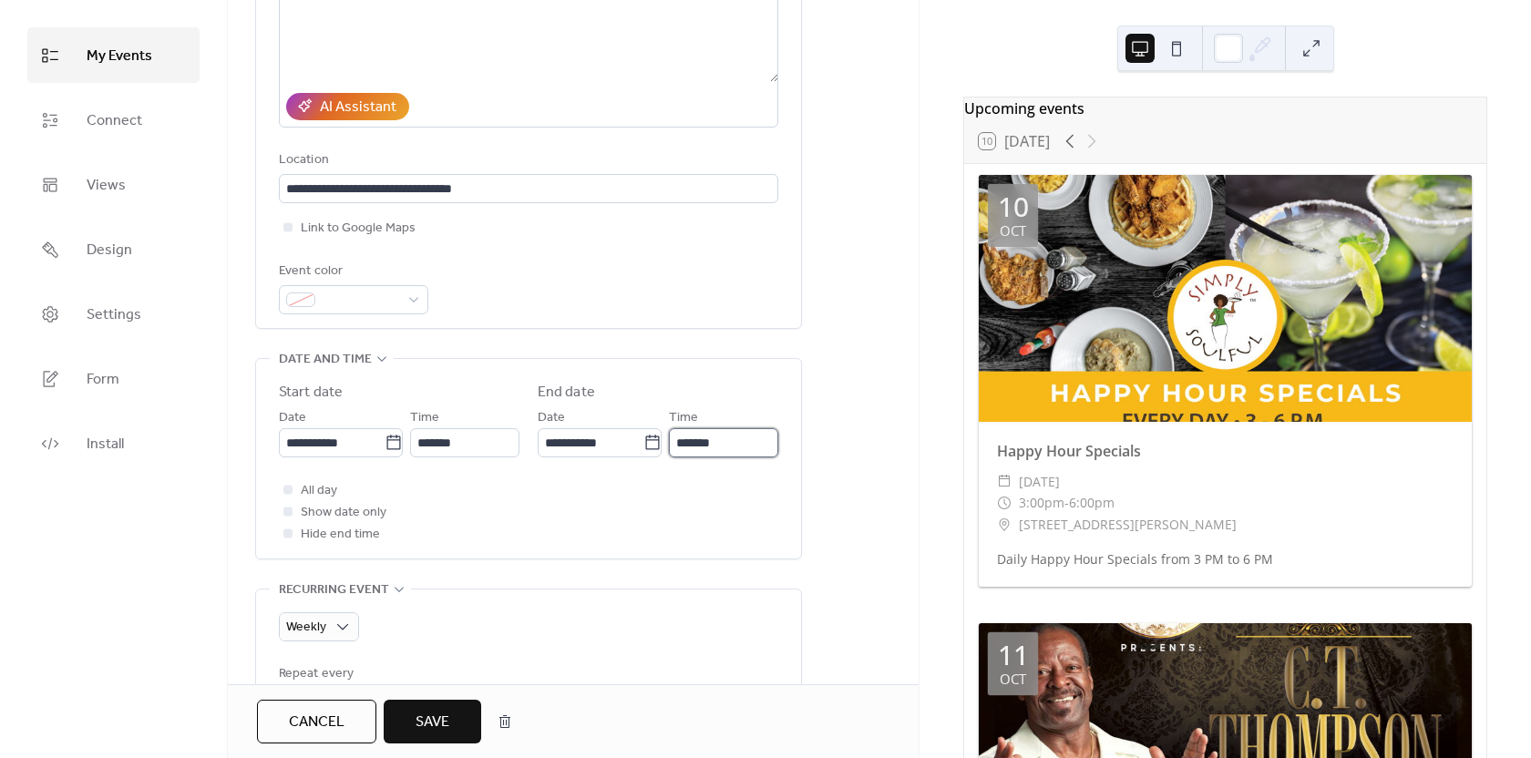
click at [742, 442] on input "*******" at bounding box center [723, 442] width 109 height 29
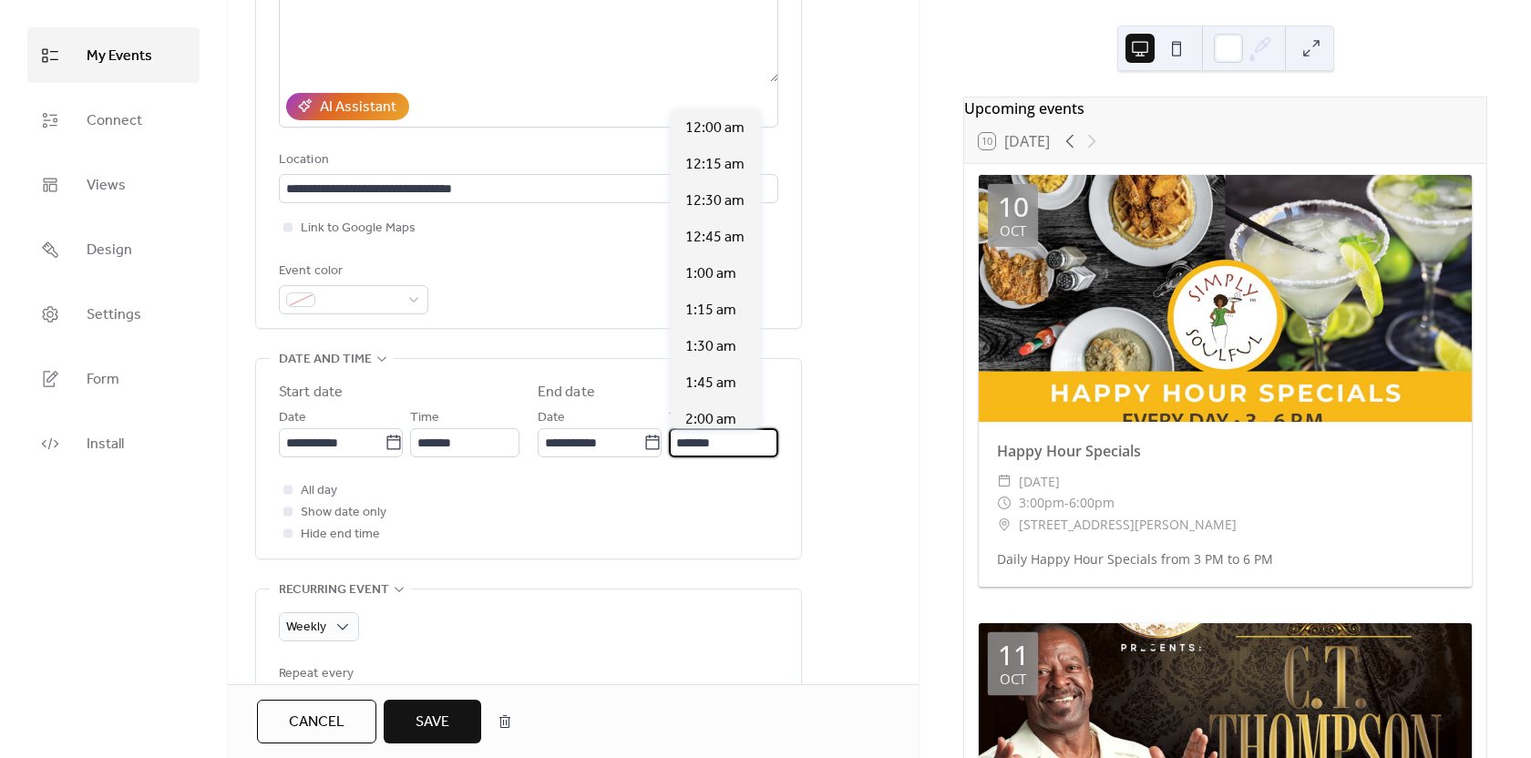
scroll to position [2770, 0]
click at [716, 277] on span "8:00 pm" at bounding box center [711, 274] width 52 height 22
type input "*******"
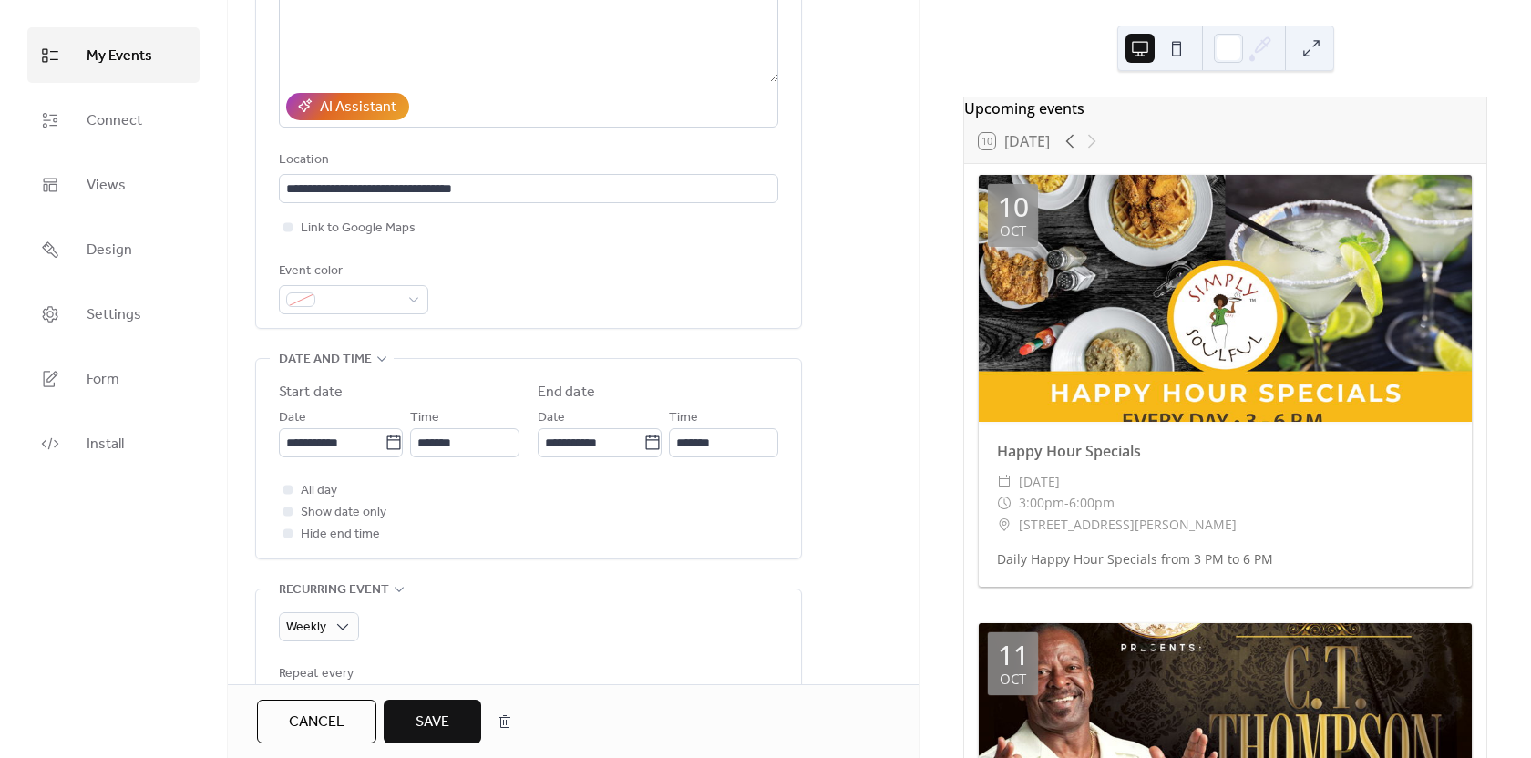
click at [432, 725] on span "Save" at bounding box center [433, 723] width 34 height 22
